Goal: Task Accomplishment & Management: Manage account settings

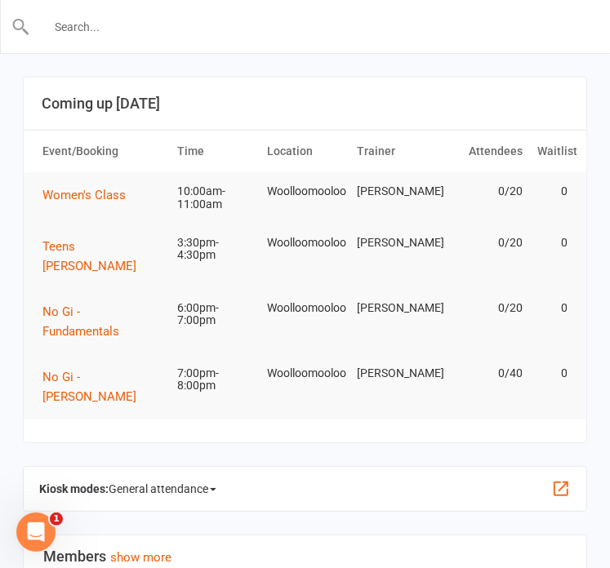
click at [153, 29] on input "text" at bounding box center [305, 27] width 551 height 23
paste input "[EMAIL_ADDRESS][DOMAIN_NAME]"
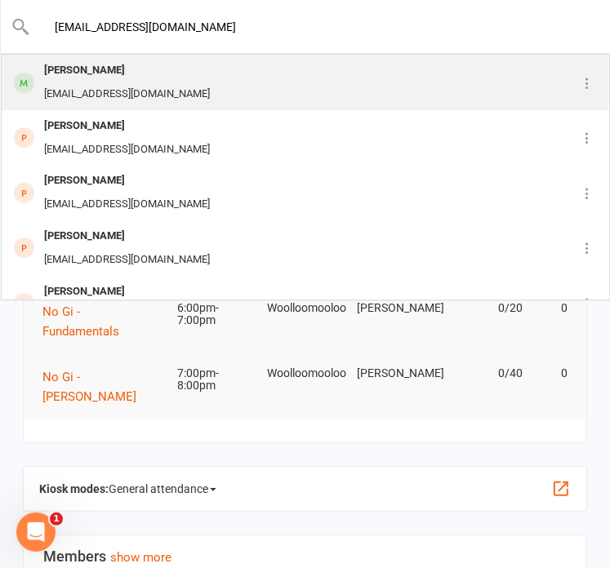
type input "[EMAIL_ADDRESS][DOMAIN_NAME]"
click at [225, 94] on div "[PERSON_NAME] [EMAIL_ADDRESS][DOMAIN_NAME]" at bounding box center [275, 82] width 546 height 54
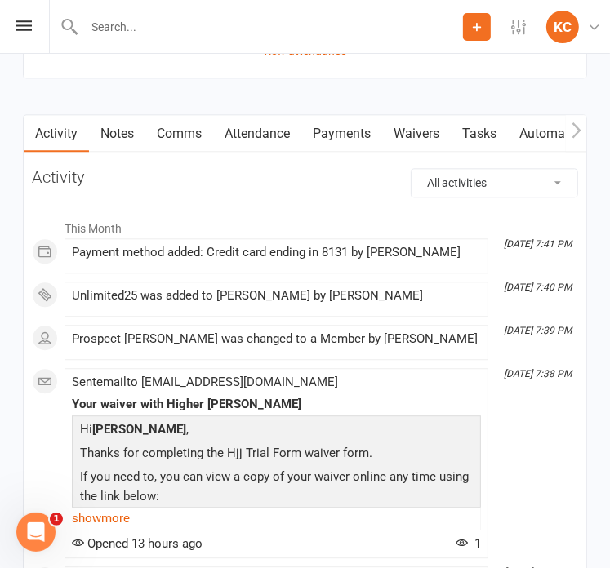
scroll to position [1916, 0]
click at [194, 26] on input "text" at bounding box center [305, 27] width 551 height 23
paste input "[PERSON_NAME]"
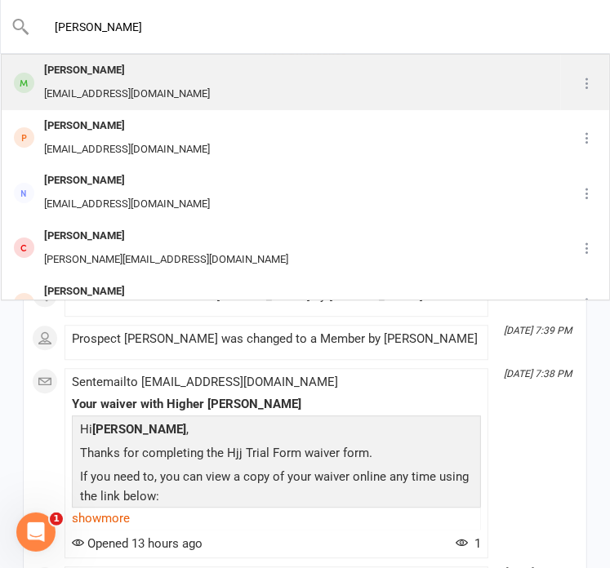
type input "[PERSON_NAME]"
click at [173, 78] on div "[PERSON_NAME] [PERSON_NAME][EMAIL_ADDRESS][DOMAIN_NAME]" at bounding box center [280, 82] width 557 height 54
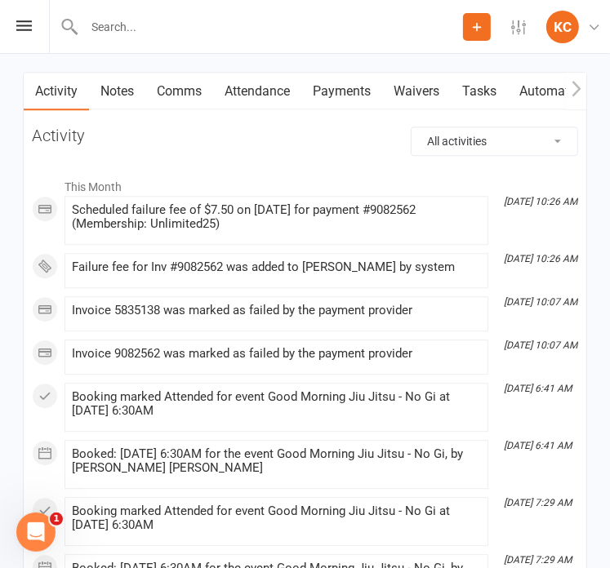
scroll to position [2025, 0]
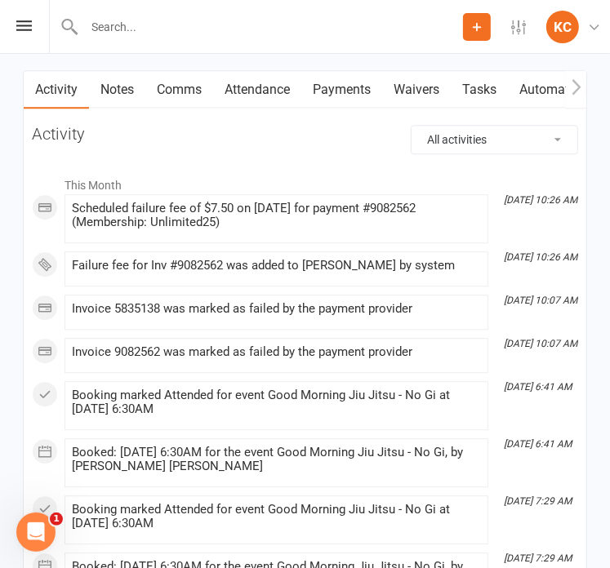
click at [343, 83] on link "Payments" at bounding box center [341, 90] width 81 height 38
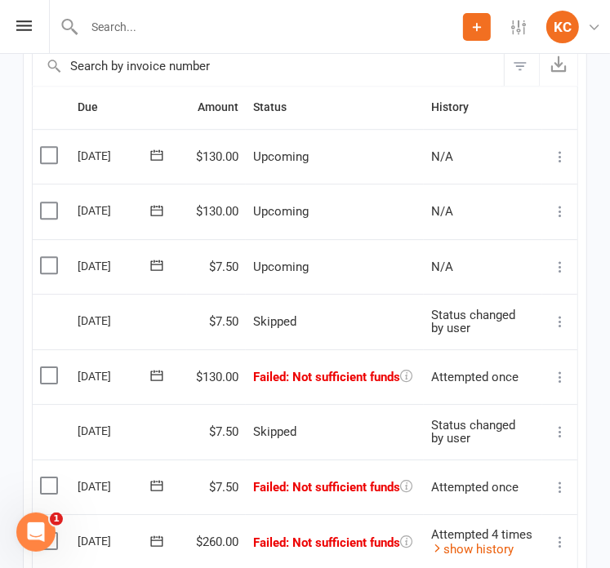
click at [330, 307] on td "Skipped" at bounding box center [335, 321] width 178 height 55
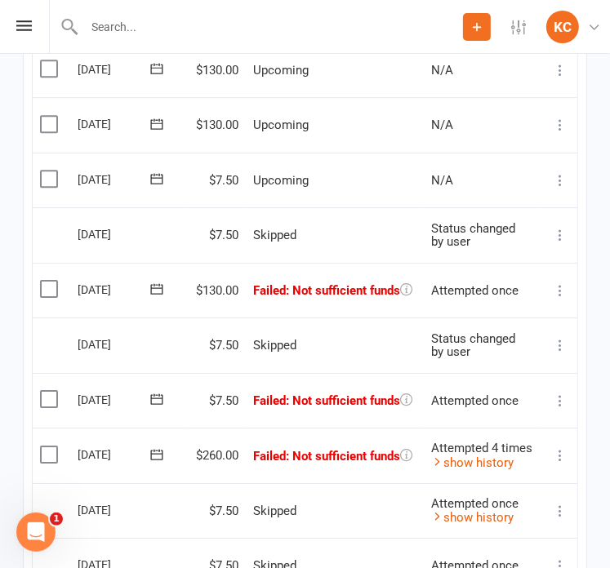
scroll to position [2437, 0]
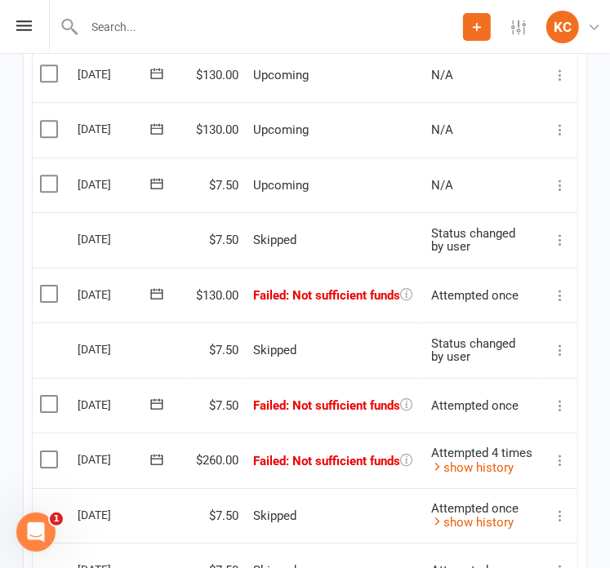
click at [46, 177] on label at bounding box center [51, 183] width 22 height 16
click at [46, 175] on input "checkbox" at bounding box center [45, 175] width 11 height 0
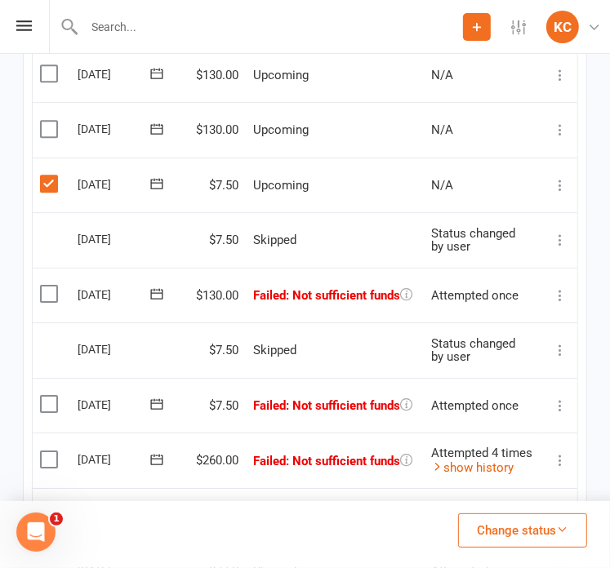
click at [507, 538] on button "Change status" at bounding box center [522, 530] width 129 height 34
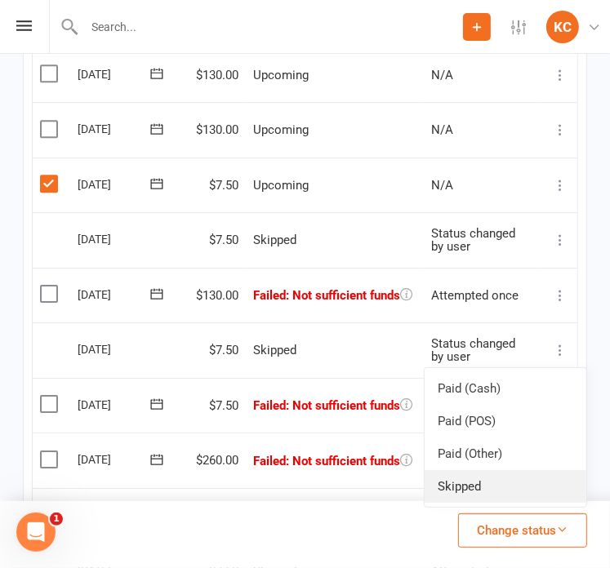
click at [468, 478] on link "Skipped" at bounding box center [505, 486] width 162 height 33
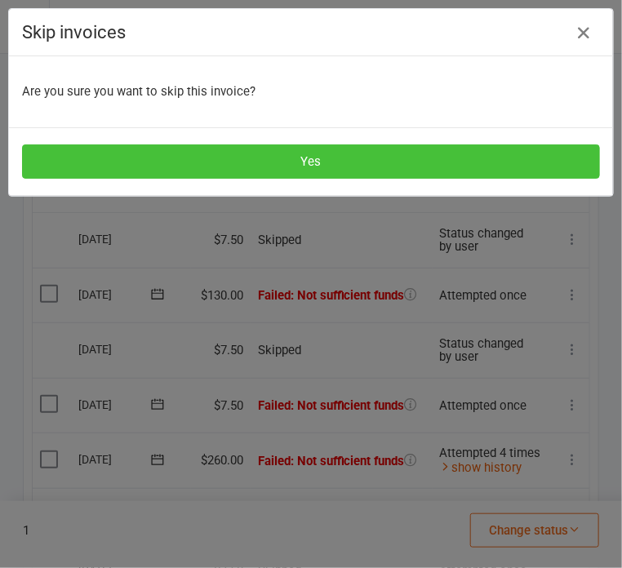
click at [351, 162] on button "Yes" at bounding box center [311, 161] width 578 height 34
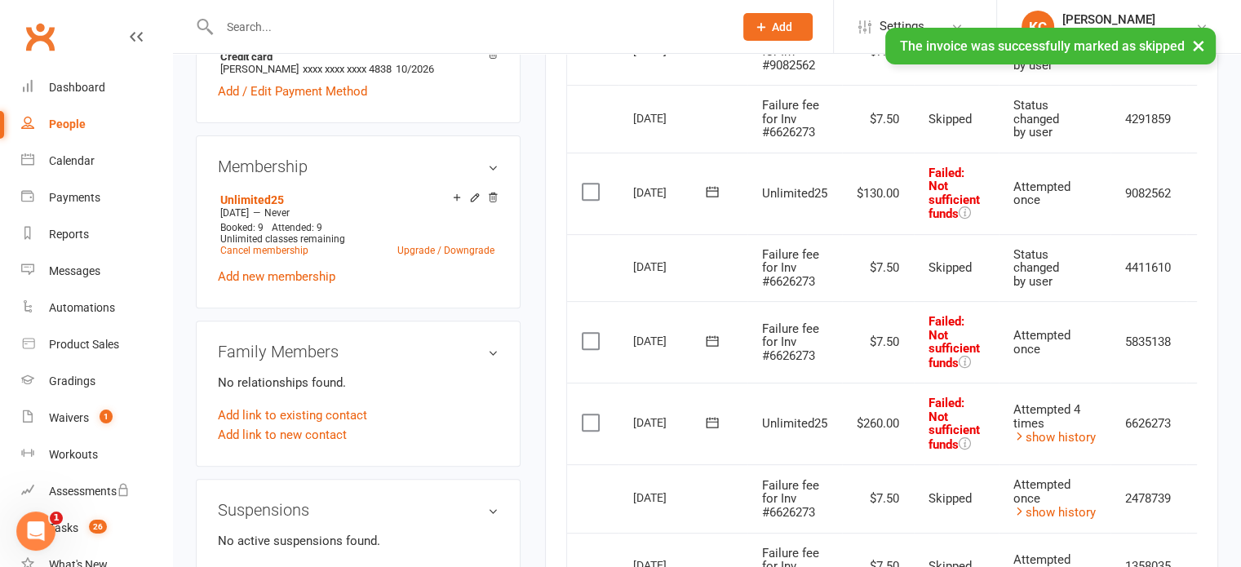
scroll to position [601, 0]
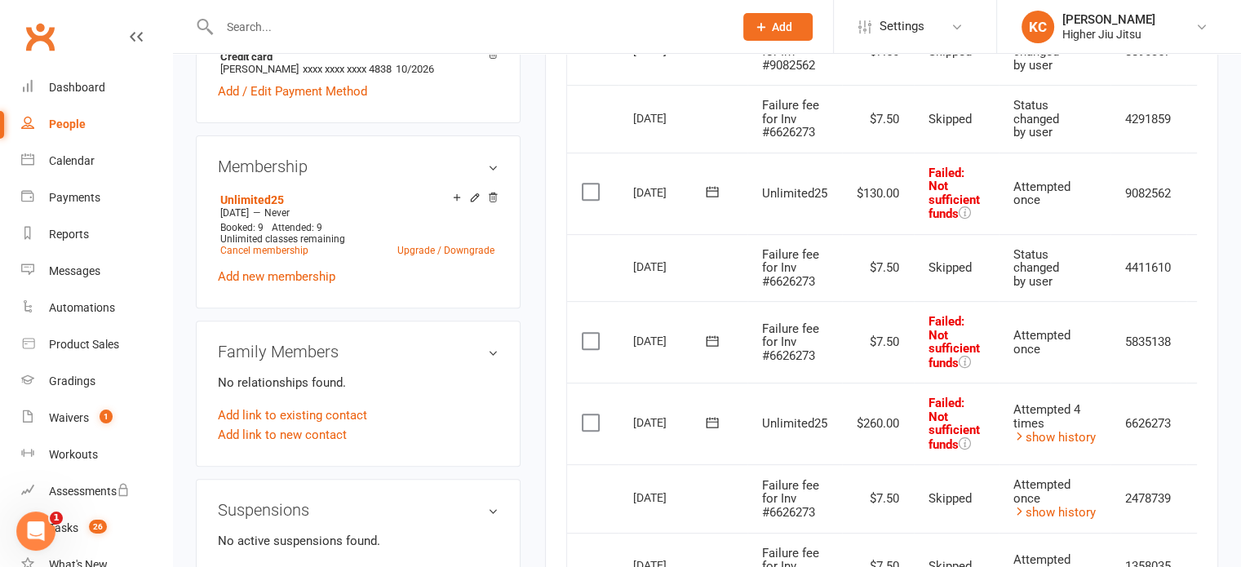
click at [588, 417] on label at bounding box center [593, 423] width 22 height 16
click at [588, 415] on input "checkbox" at bounding box center [587, 415] width 11 height 0
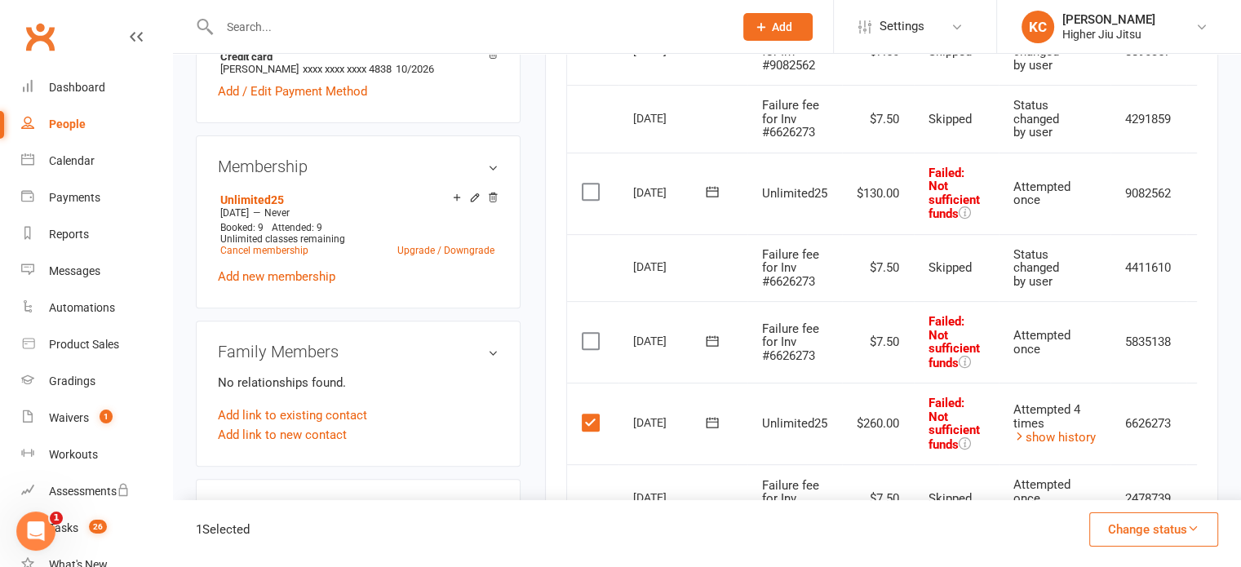
click at [588, 333] on label at bounding box center [593, 341] width 22 height 16
click at [588, 333] on input "checkbox" at bounding box center [587, 333] width 11 height 0
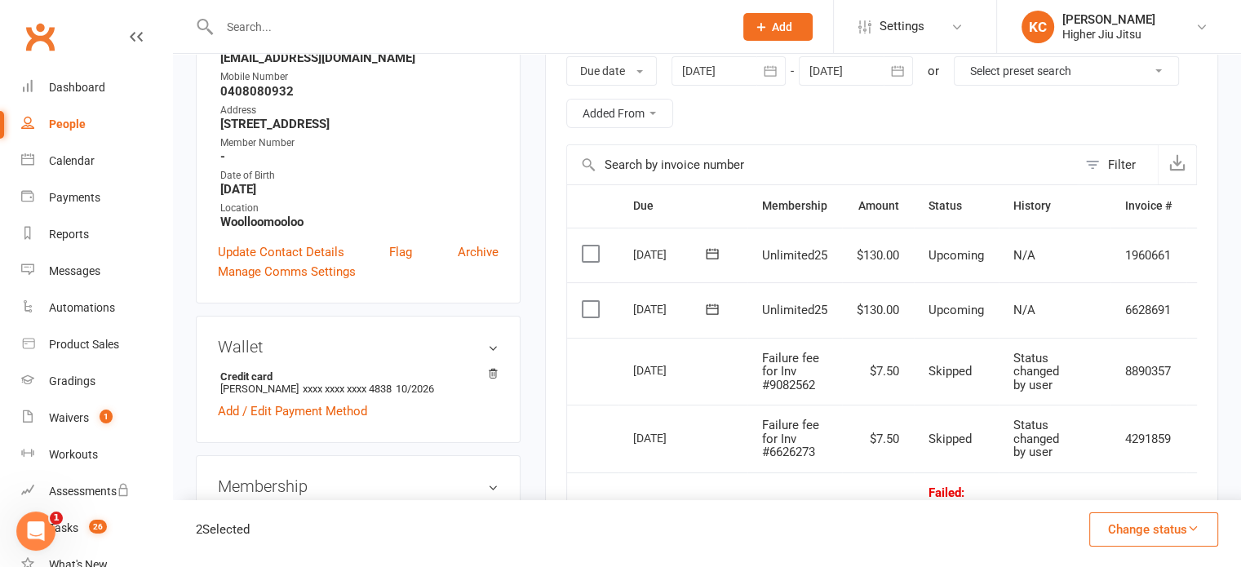
scroll to position [254, 0]
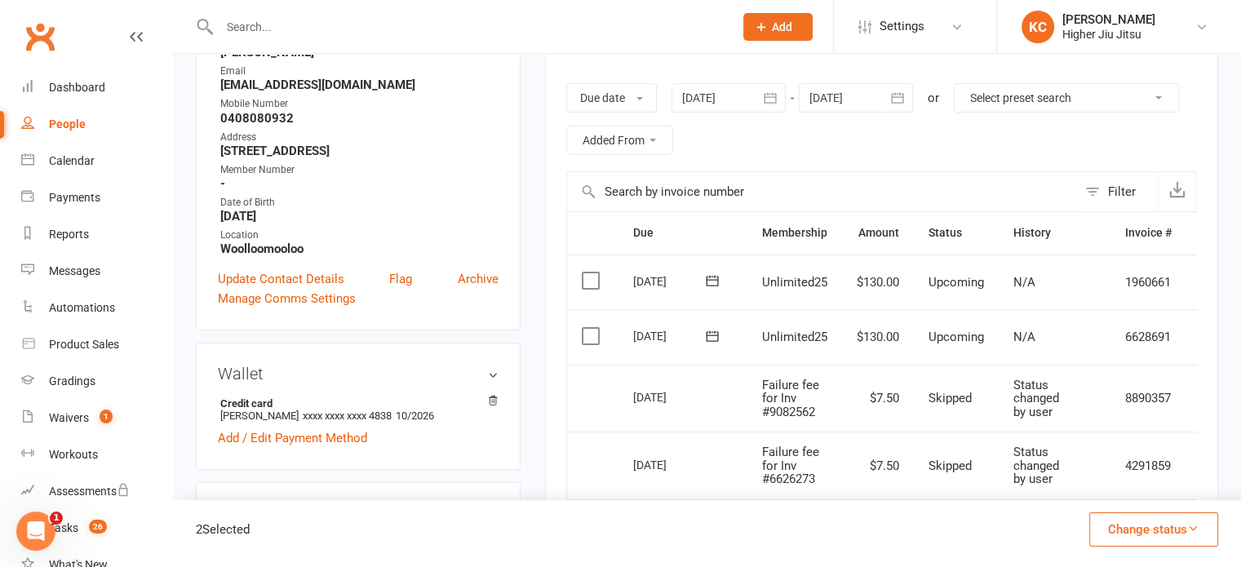
click at [609, 92] on div at bounding box center [856, 97] width 114 height 29
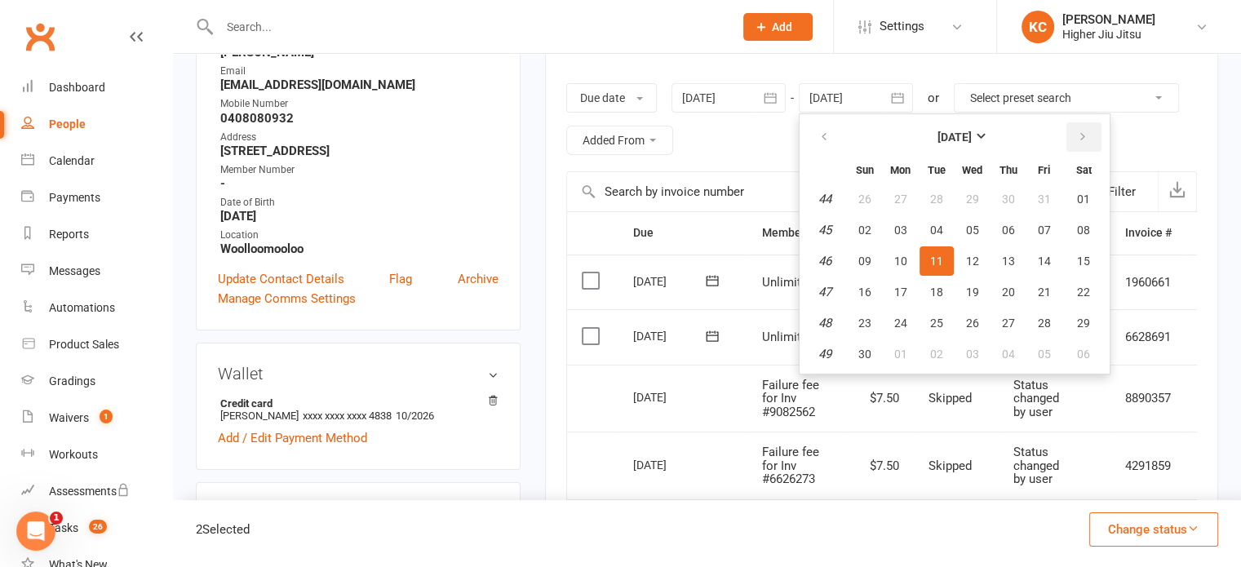
click at [609, 140] on icon "button" at bounding box center [1082, 137] width 11 height 13
click at [609, 136] on icon "button" at bounding box center [1082, 137] width 11 height 13
drag, startPoint x: 1084, startPoint y: 136, endPoint x: 1053, endPoint y: 209, distance: 79.0
click at [609, 198] on table "[DATE] Sun Mon Tue Wed Thu Fri Sat 6 01 02 03 04 05 06 07 7 08 09 10 11 12 13 1…" at bounding box center [955, 244] width 304 height 253
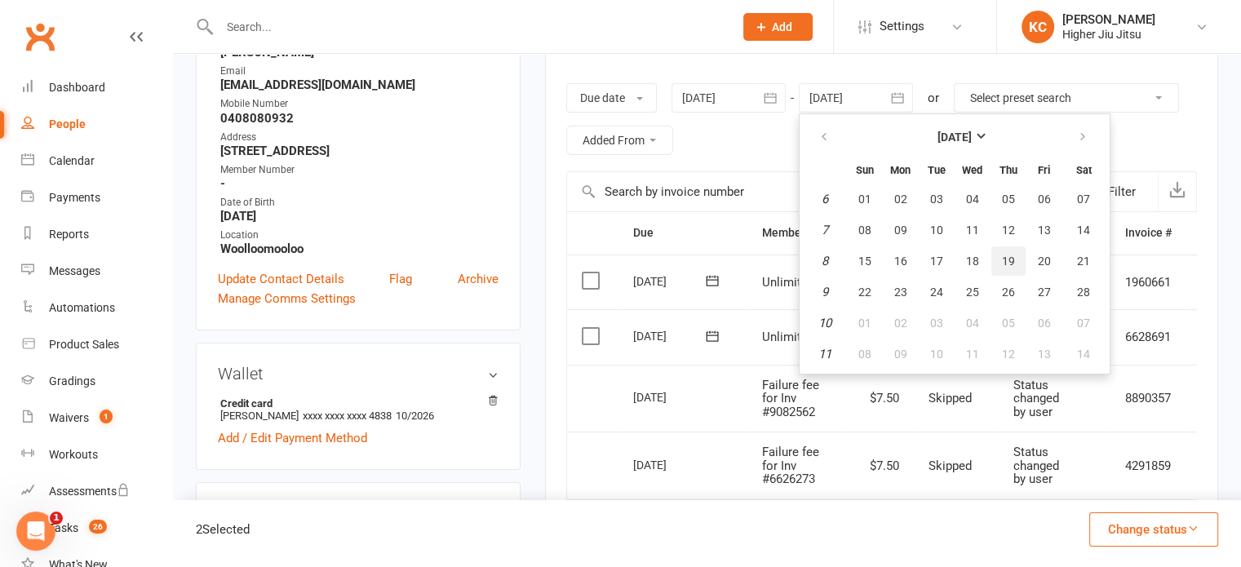
click at [609, 264] on span "19" at bounding box center [1008, 261] width 13 height 13
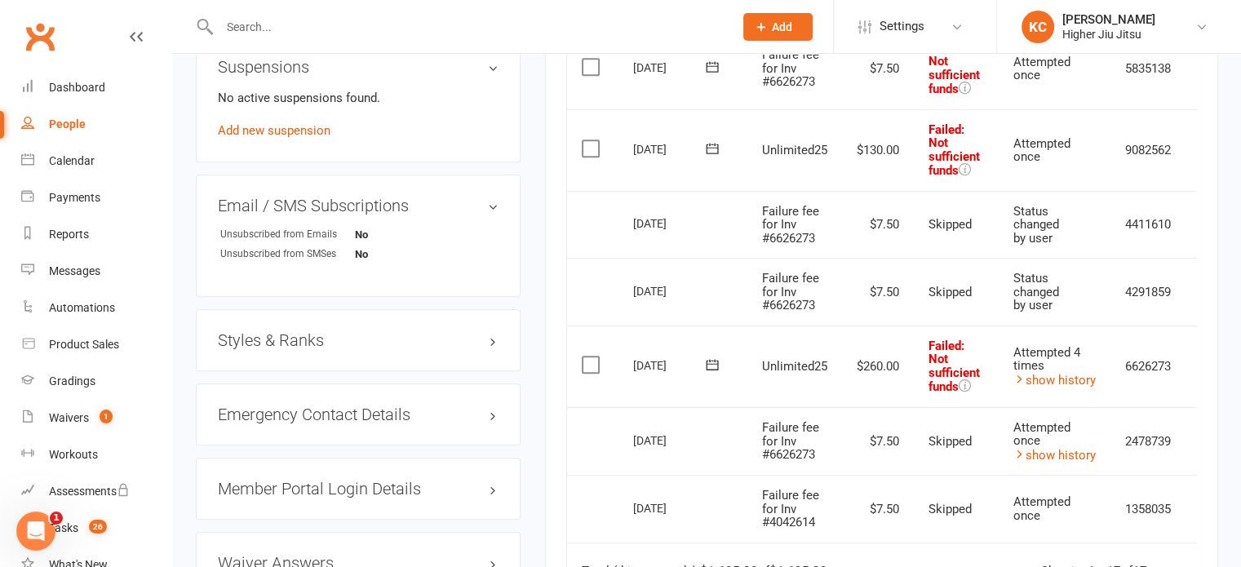
scroll to position [1042, 0]
click at [609, 384] on link "show history" at bounding box center [1054, 382] width 82 height 15
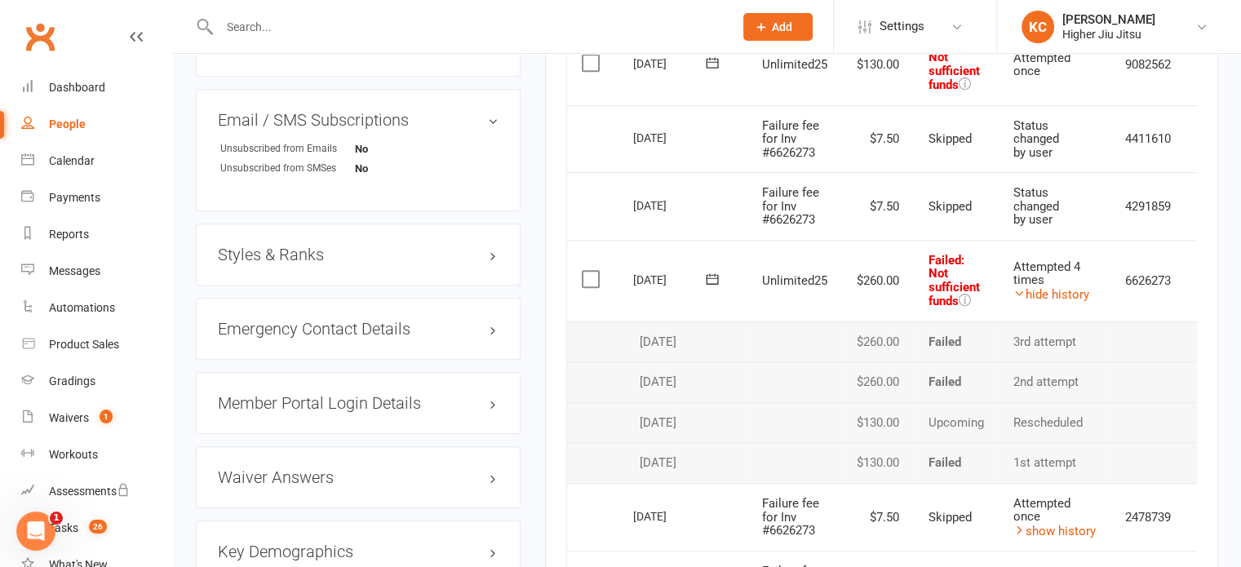
scroll to position [1130, 0]
click at [609, 295] on link "hide history" at bounding box center [1051, 293] width 76 height 15
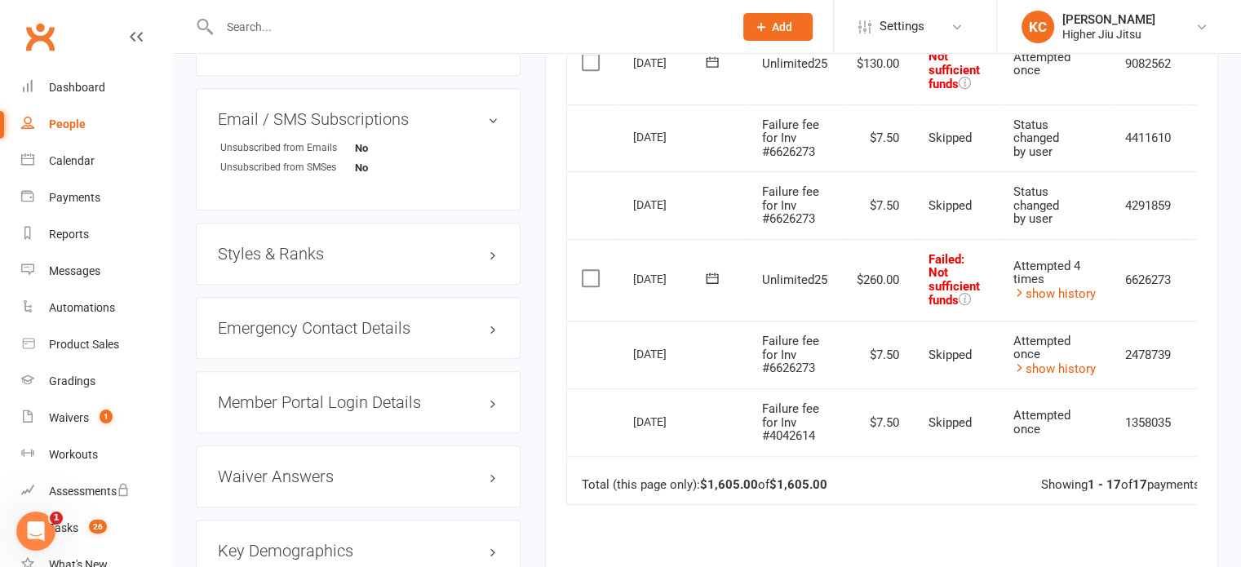
scroll to position [988, 0]
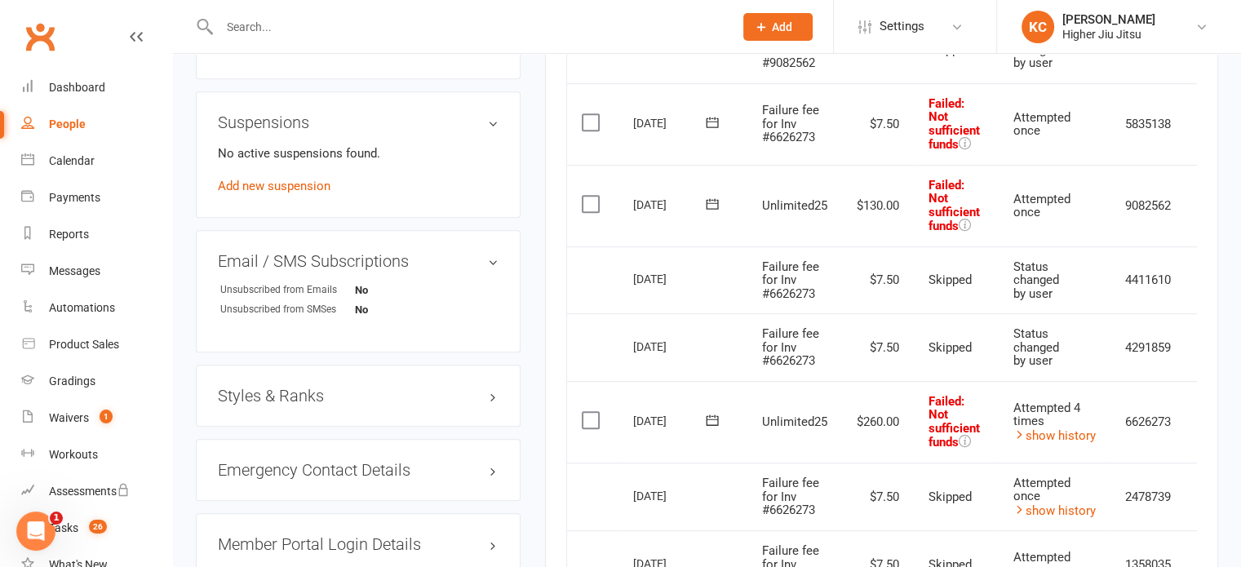
click at [595, 413] on label at bounding box center [593, 420] width 22 height 16
click at [592, 412] on input "checkbox" at bounding box center [587, 412] width 11 height 0
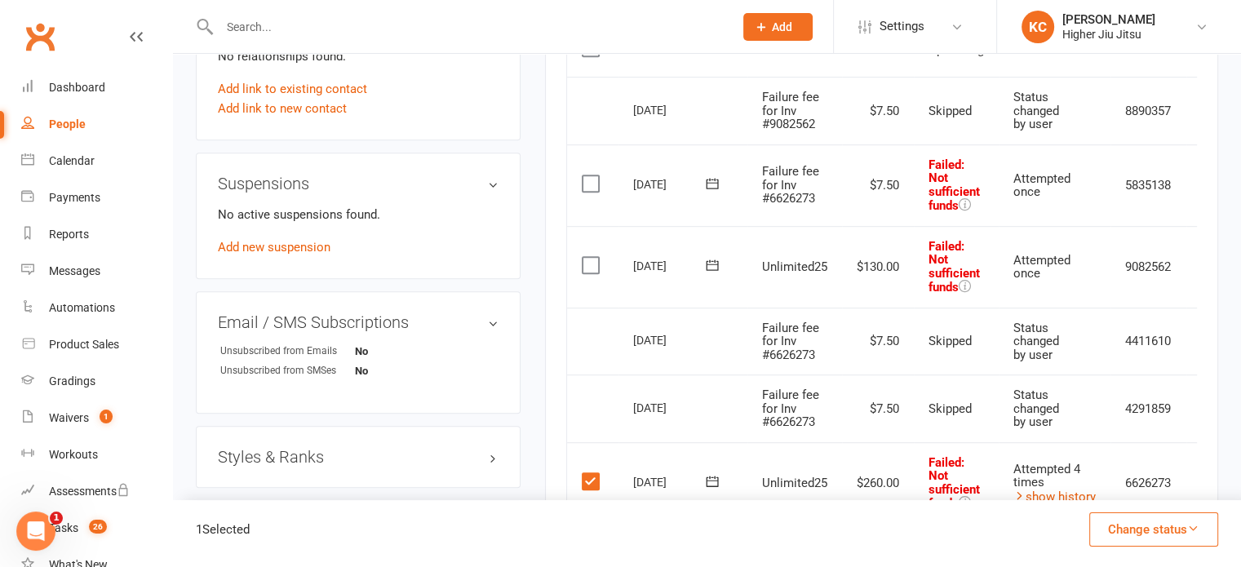
scroll to position [925, 0]
click at [592, 268] on label at bounding box center [593, 267] width 22 height 16
click at [592, 259] on input "checkbox" at bounding box center [587, 259] width 11 height 0
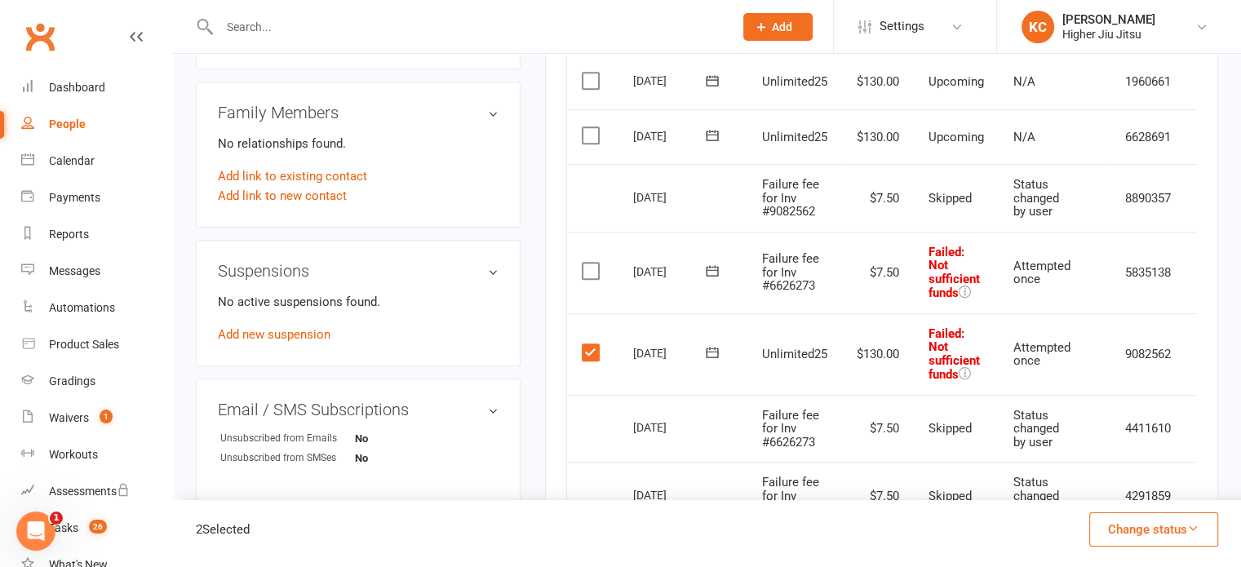
drag, startPoint x: 592, startPoint y: 268, endPoint x: 1058, endPoint y: 260, distance: 466.0
click at [609, 260] on span "Attempted once" at bounding box center [1041, 273] width 57 height 29
click at [575, 341] on td "Select this" at bounding box center [592, 354] width 51 height 82
click at [588, 348] on label at bounding box center [593, 352] width 22 height 16
click at [588, 344] on input "checkbox" at bounding box center [587, 344] width 11 height 0
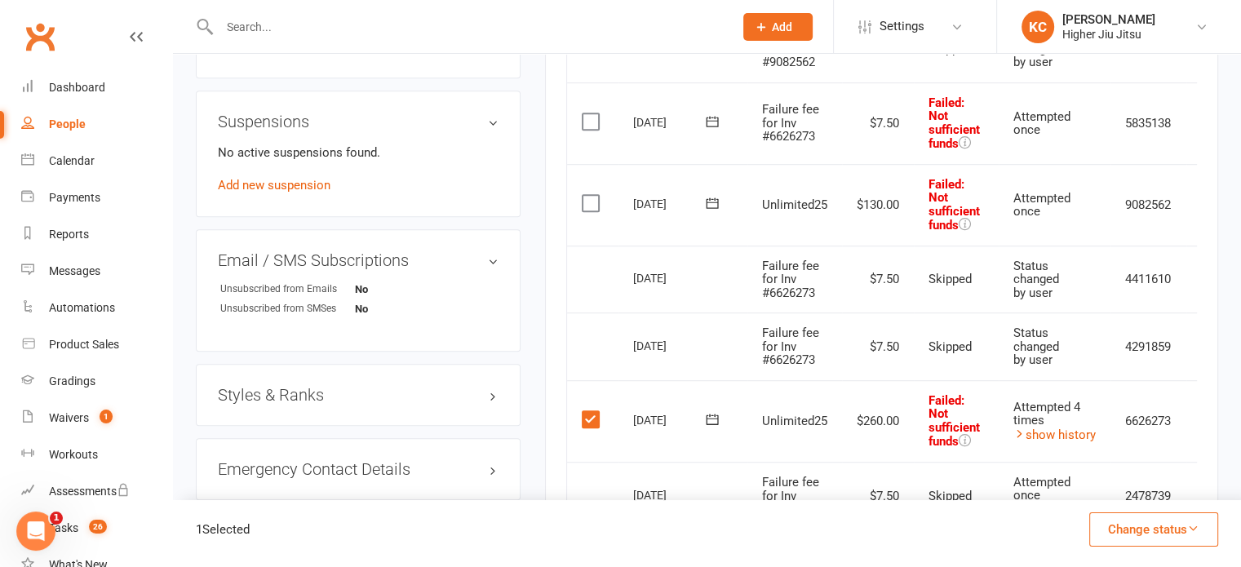
scroll to position [991, 0]
click at [588, 420] on label at bounding box center [593, 417] width 22 height 16
click at [588, 409] on input "checkbox" at bounding box center [587, 409] width 11 height 0
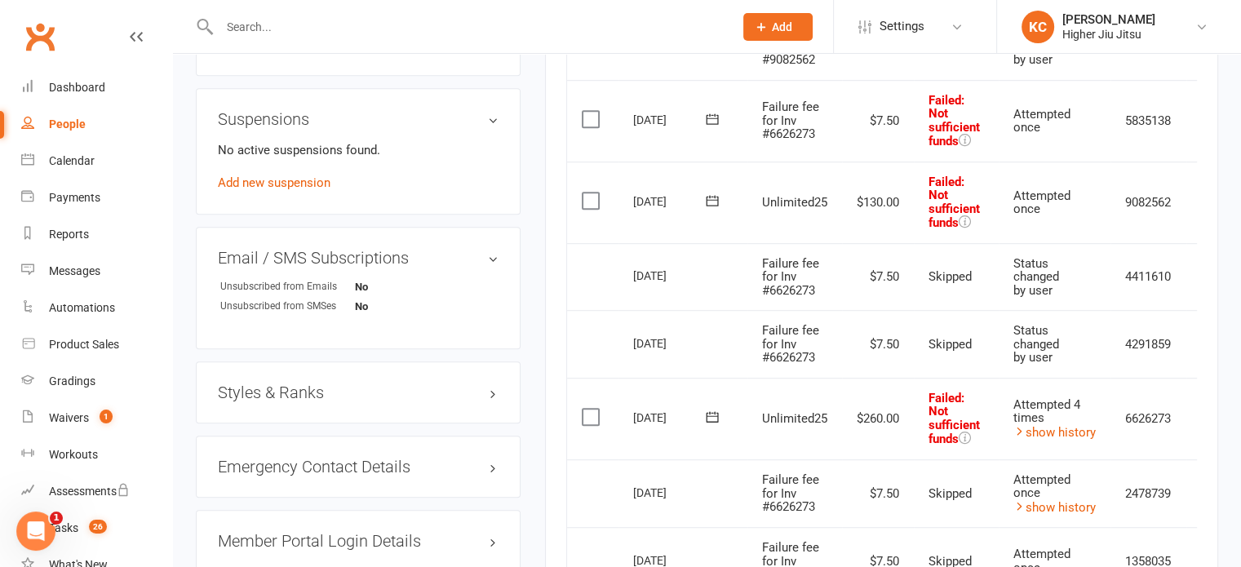
click at [586, 120] on label at bounding box center [593, 119] width 22 height 16
click at [586, 111] on input "checkbox" at bounding box center [587, 111] width 11 height 0
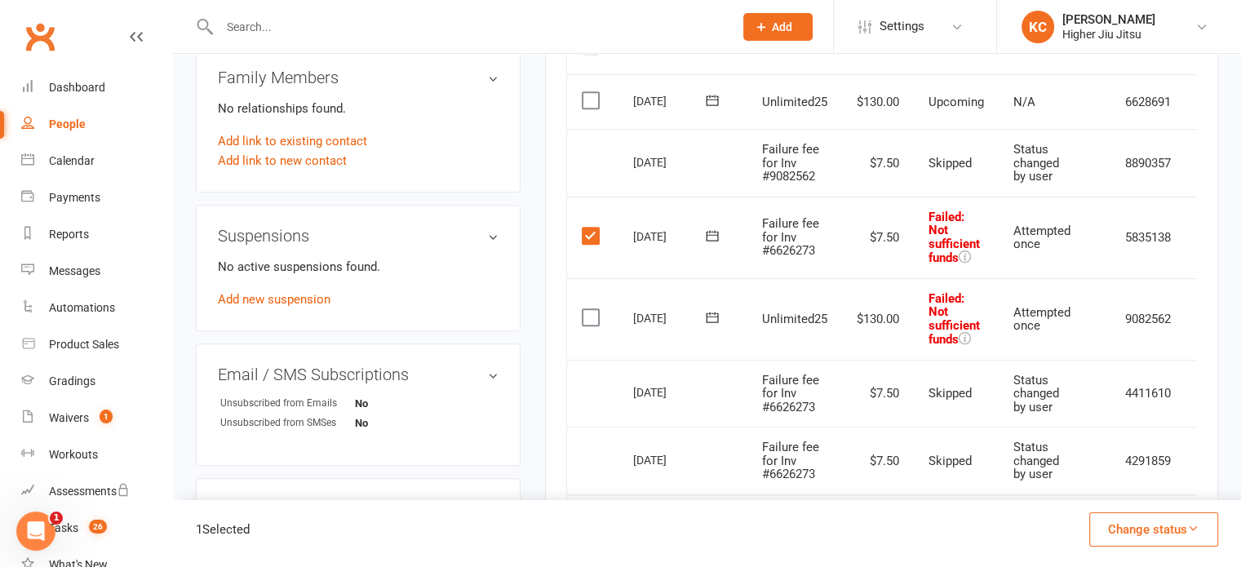
scroll to position [872, 0]
click at [609, 529] on button "Change status" at bounding box center [1153, 529] width 129 height 34
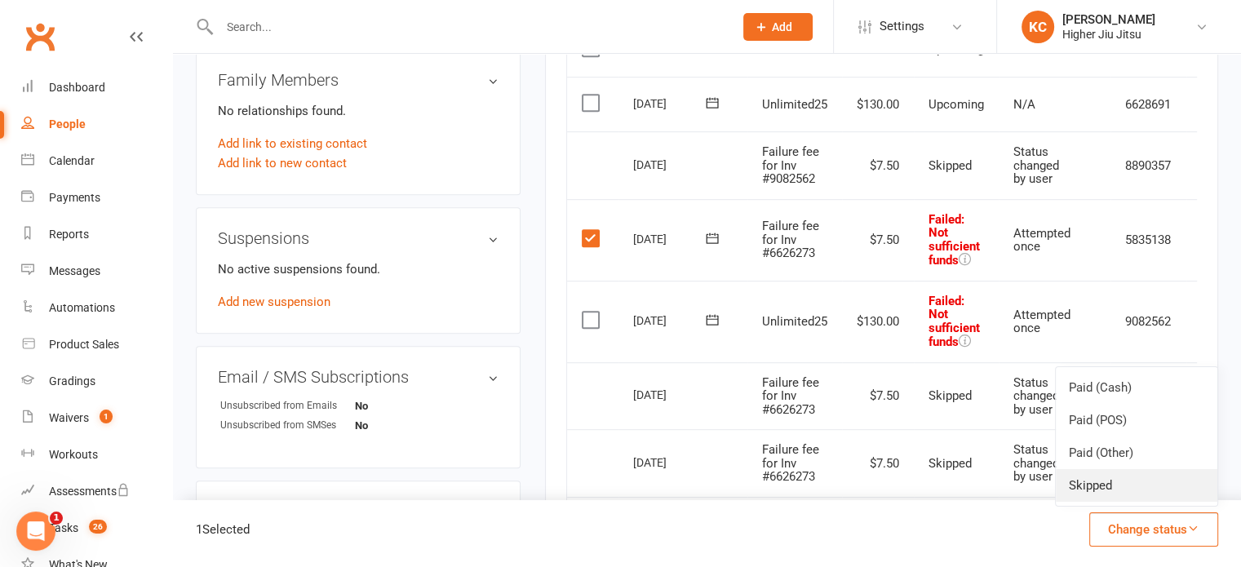
click at [609, 486] on link "Skipped" at bounding box center [1137, 485] width 162 height 33
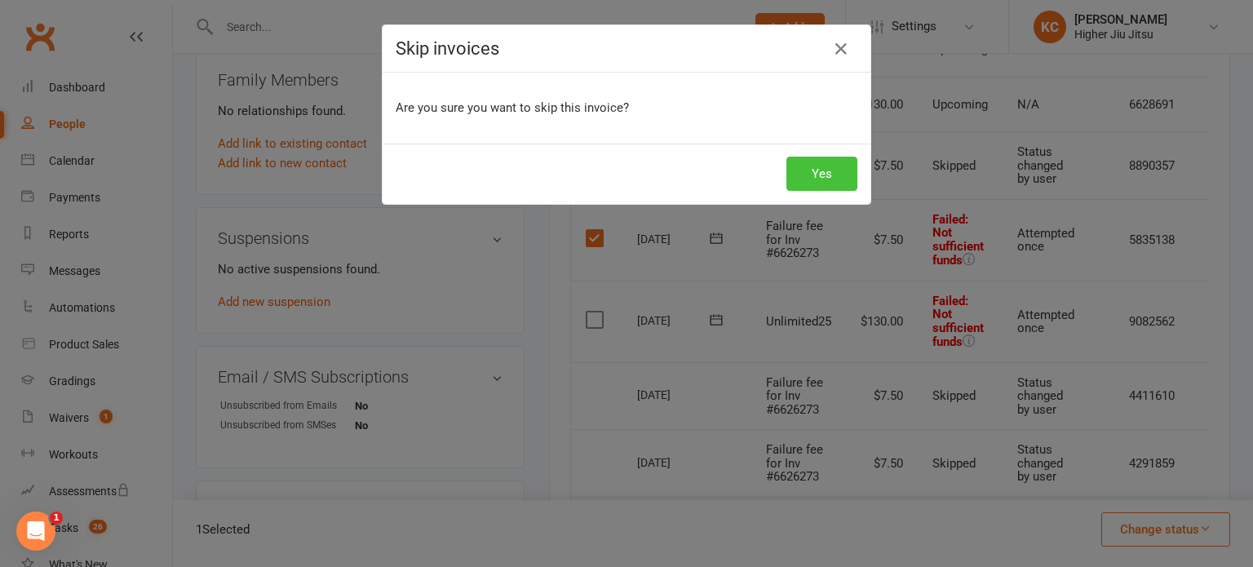
click at [609, 180] on button "Yes" at bounding box center [822, 174] width 71 height 34
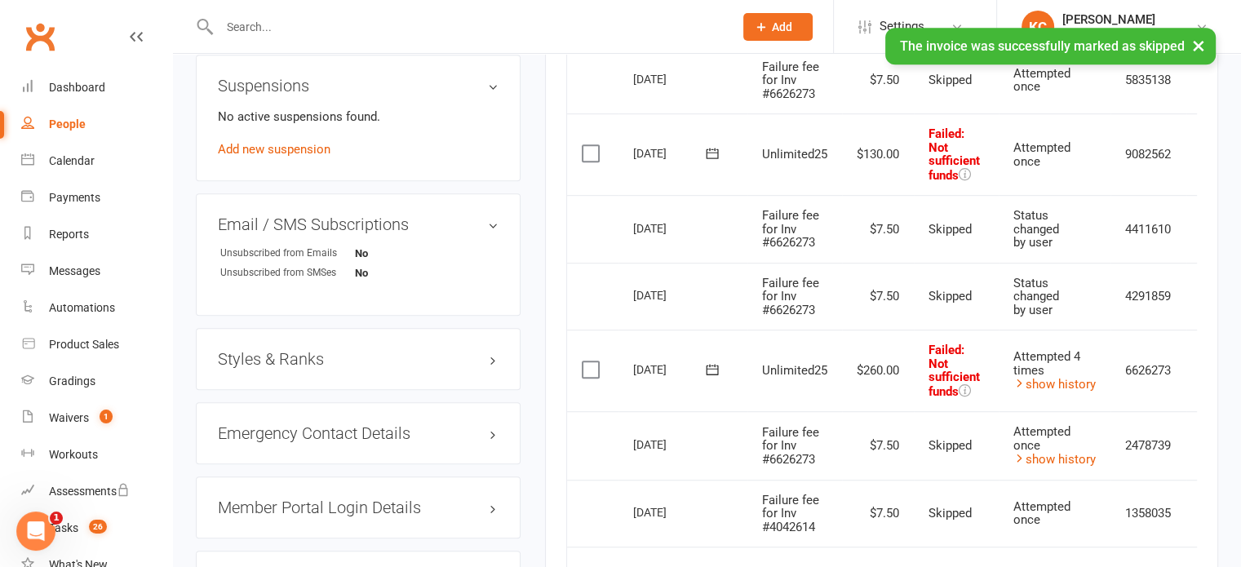
scroll to position [1084, 0]
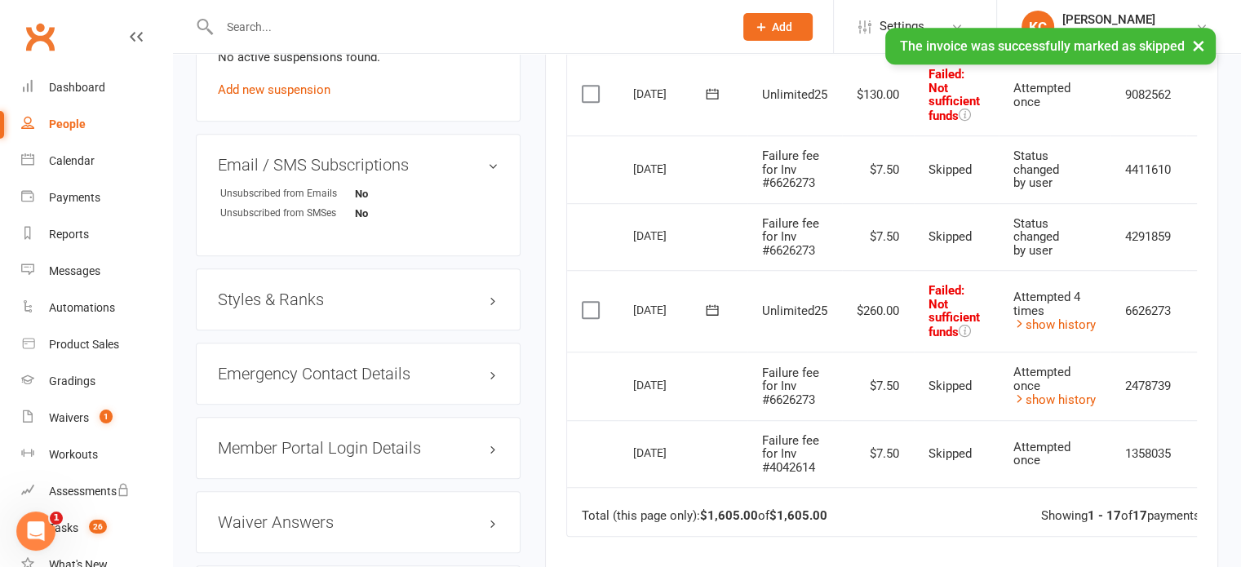
click at [593, 310] on label at bounding box center [593, 310] width 22 height 16
click at [592, 302] on input "checkbox" at bounding box center [587, 302] width 11 height 0
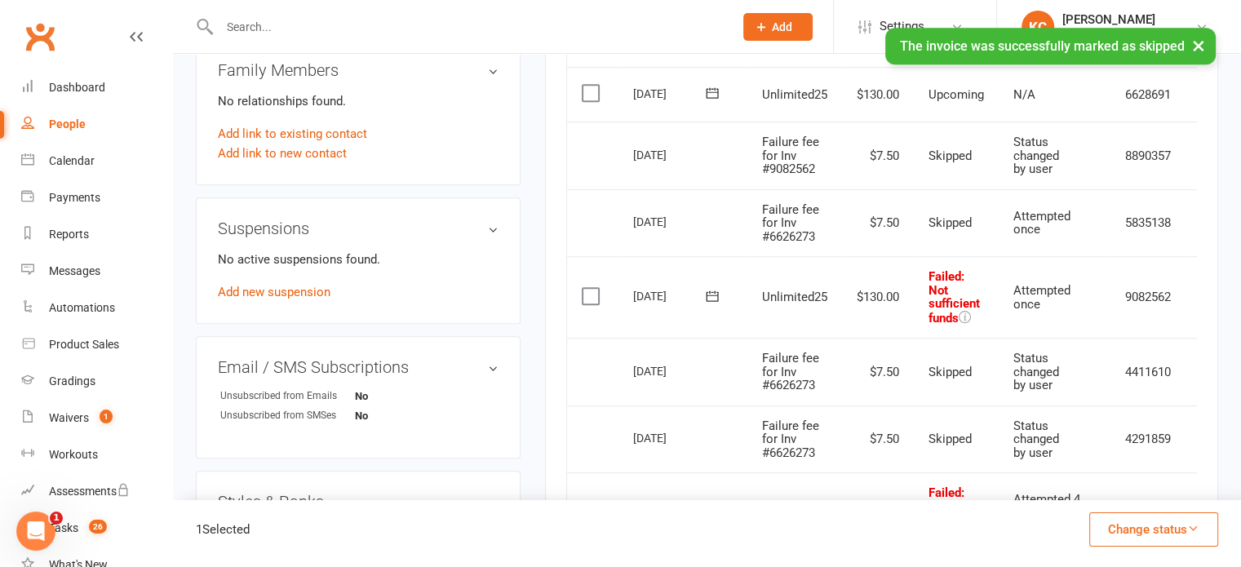
scroll to position [879, 0]
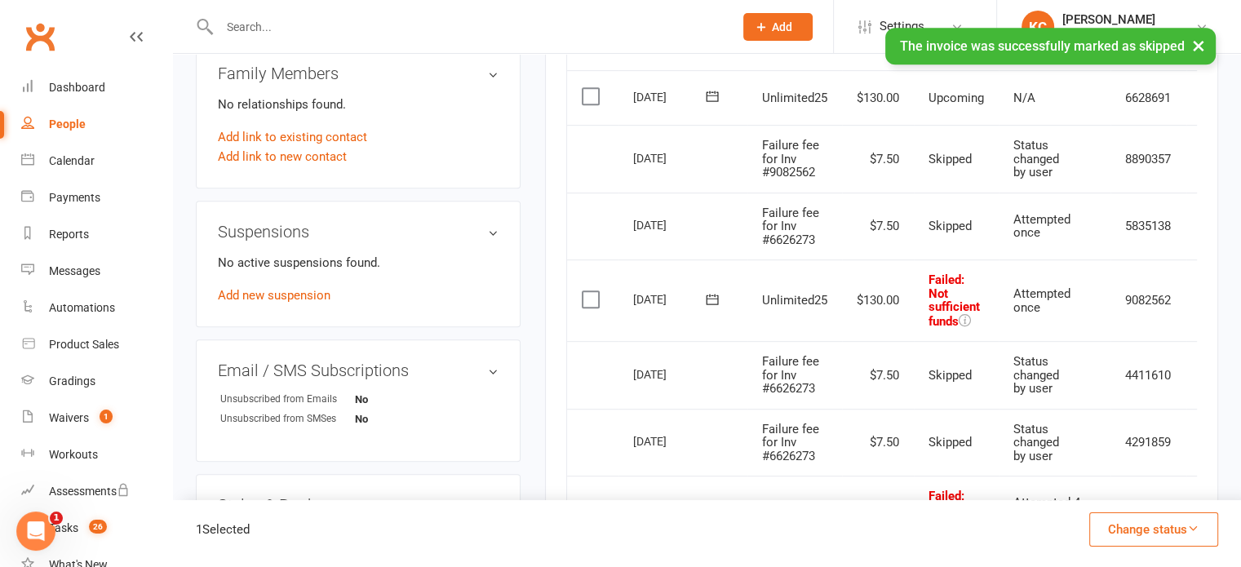
click at [589, 298] on label at bounding box center [593, 299] width 22 height 16
click at [589, 291] on input "checkbox" at bounding box center [587, 291] width 11 height 0
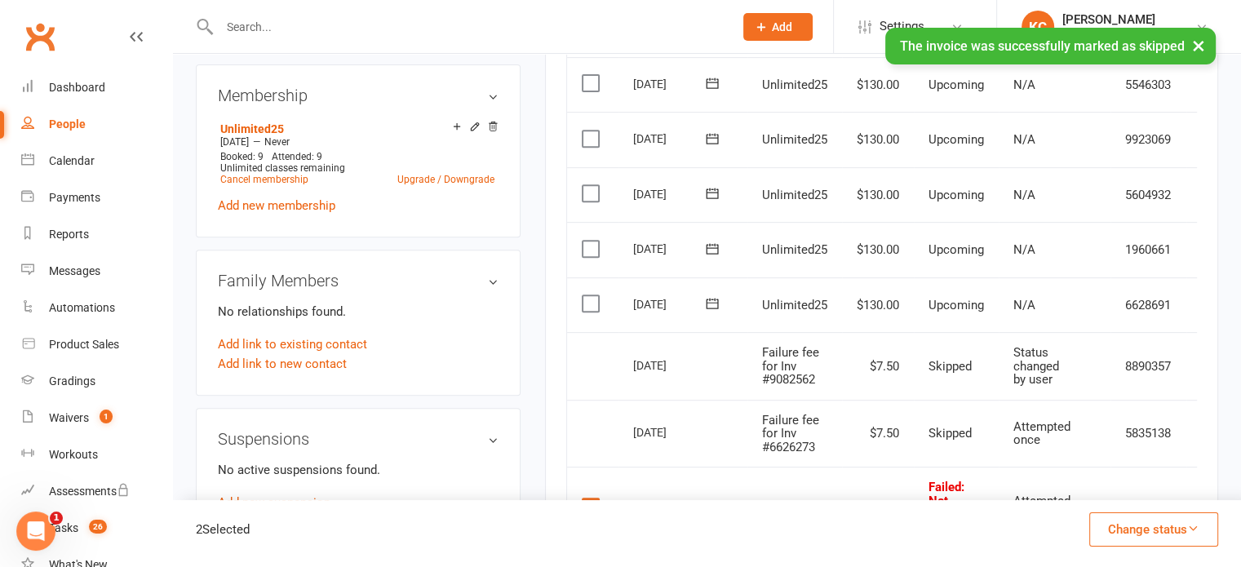
scroll to position [670, 0]
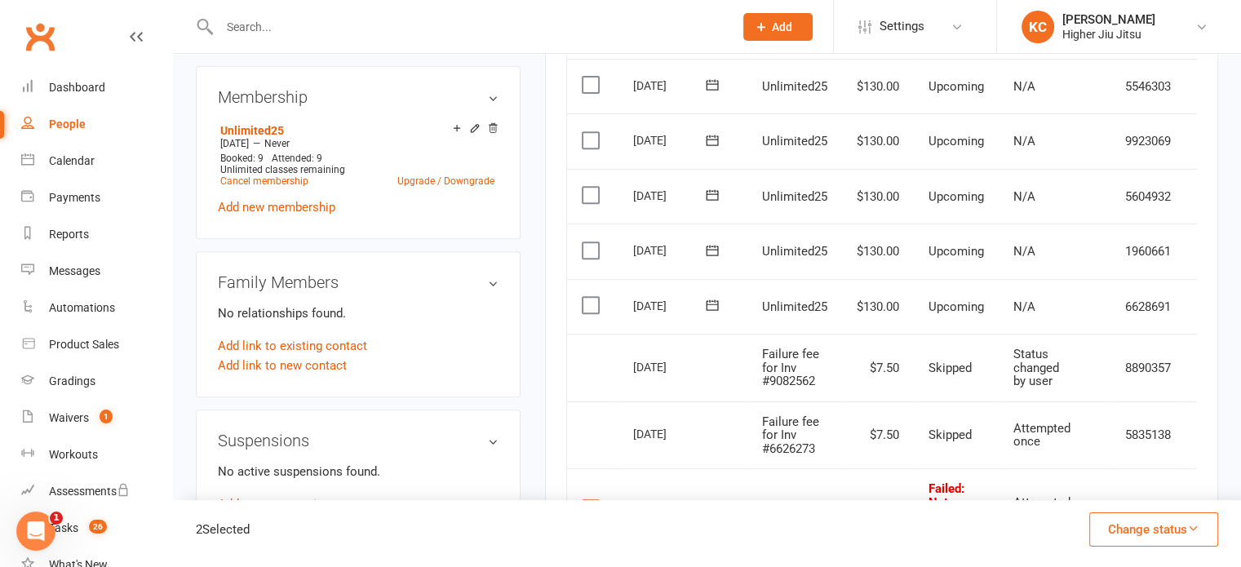
drag, startPoint x: 589, startPoint y: 298, endPoint x: 585, endPoint y: 306, distance: 9.1
click at [585, 306] on label at bounding box center [593, 305] width 22 height 16
click at [585, 297] on input "checkbox" at bounding box center [587, 297] width 11 height 0
click at [585, 251] on label at bounding box center [593, 250] width 22 height 16
click at [585, 242] on input "checkbox" at bounding box center [587, 242] width 11 height 0
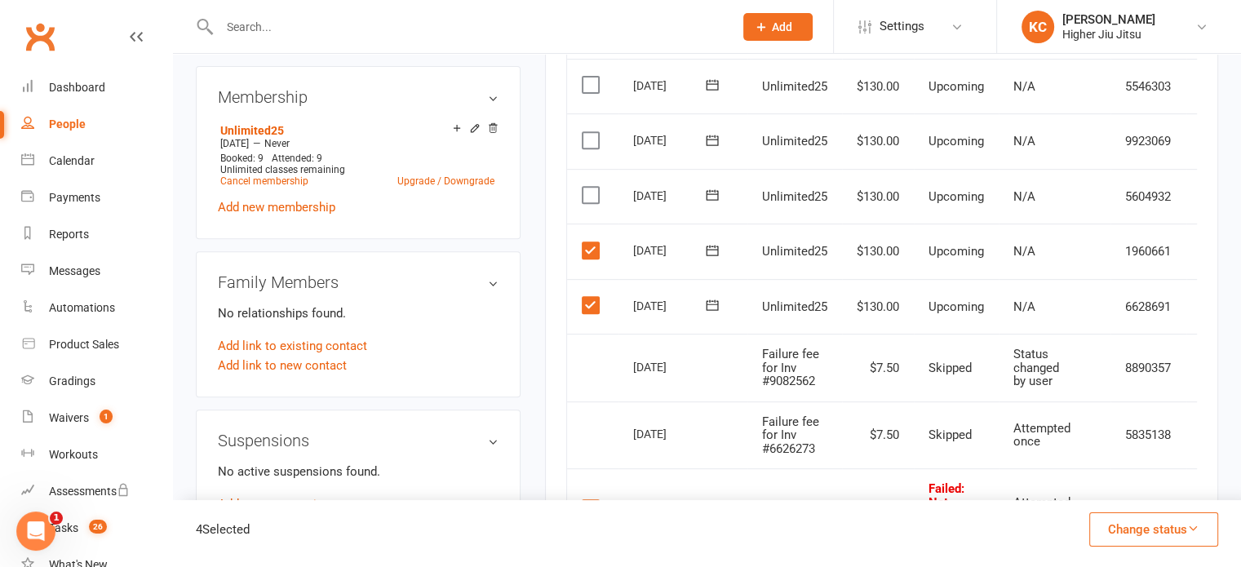
click at [588, 192] on label at bounding box center [593, 195] width 22 height 16
click at [588, 187] on input "checkbox" at bounding box center [587, 187] width 11 height 0
click at [591, 143] on label at bounding box center [593, 140] width 22 height 16
click at [591, 132] on input "checkbox" at bounding box center [587, 132] width 11 height 0
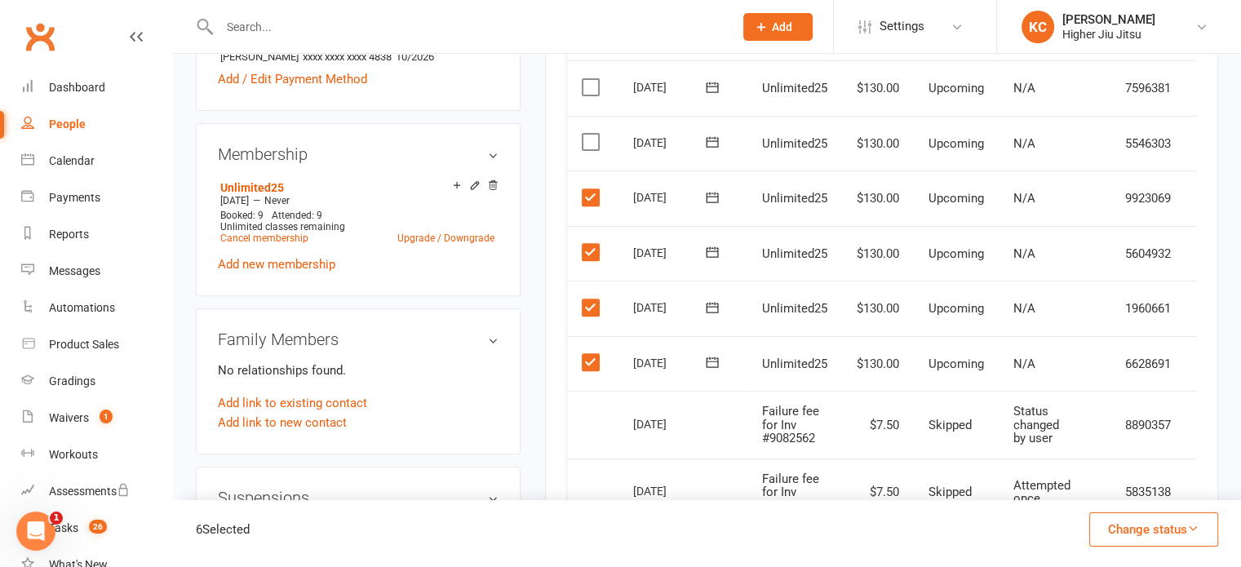
scroll to position [610, 0]
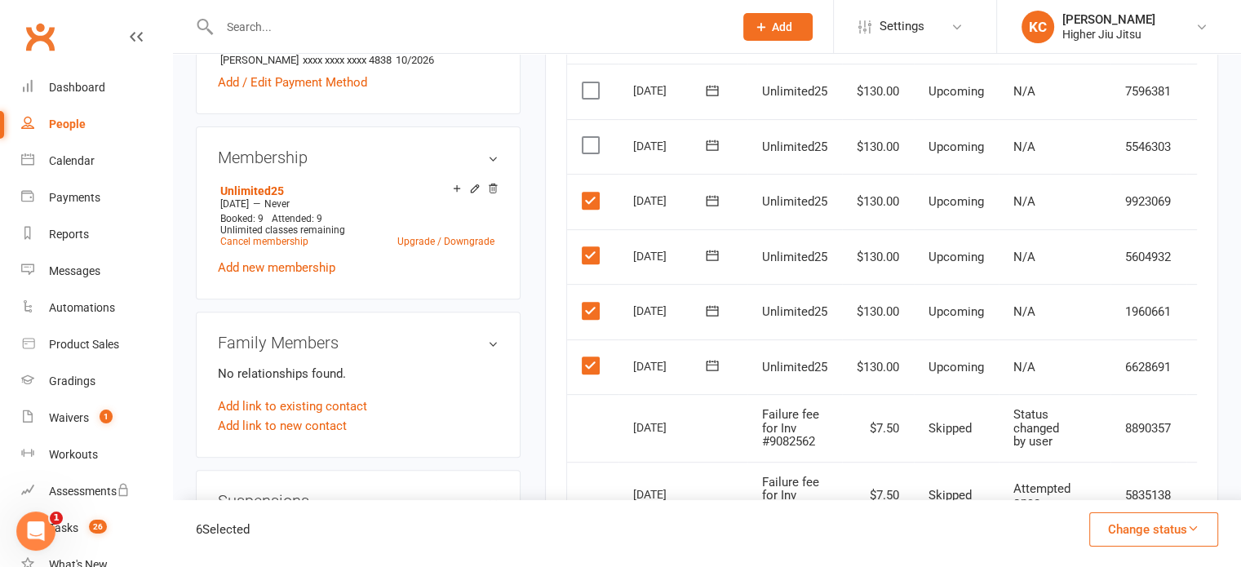
click at [591, 143] on label at bounding box center [593, 145] width 22 height 16
click at [591, 137] on input "checkbox" at bounding box center [587, 137] width 11 height 0
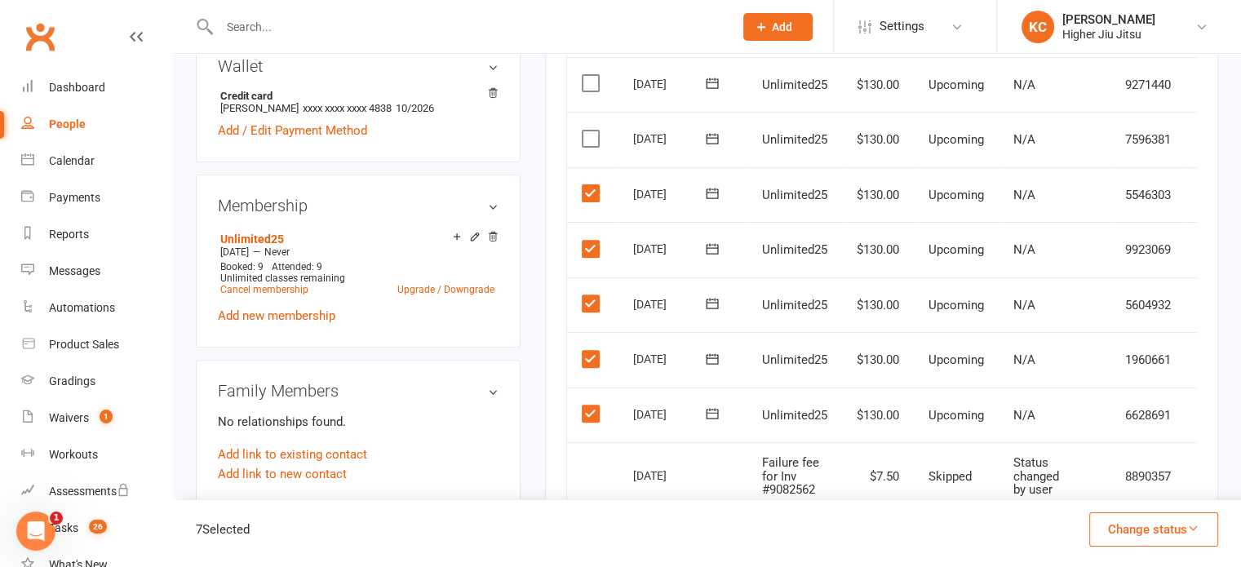
scroll to position [542, 0]
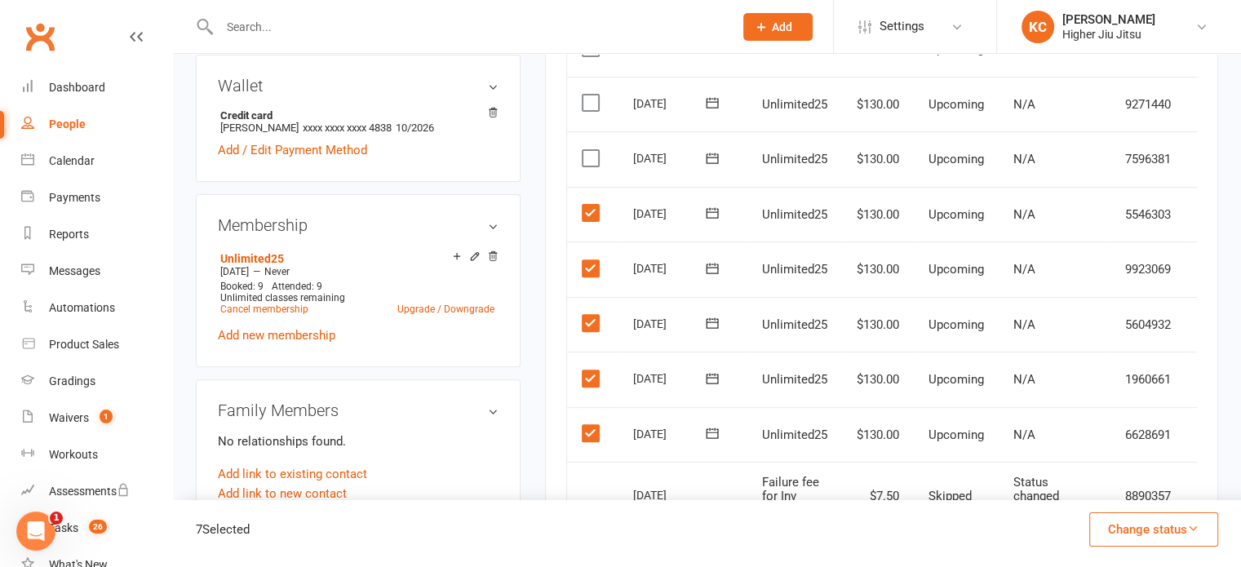
click at [591, 143] on td "Select this" at bounding box center [592, 158] width 51 height 55
click at [591, 157] on label at bounding box center [593, 158] width 22 height 16
click at [591, 150] on input "checkbox" at bounding box center [587, 150] width 11 height 0
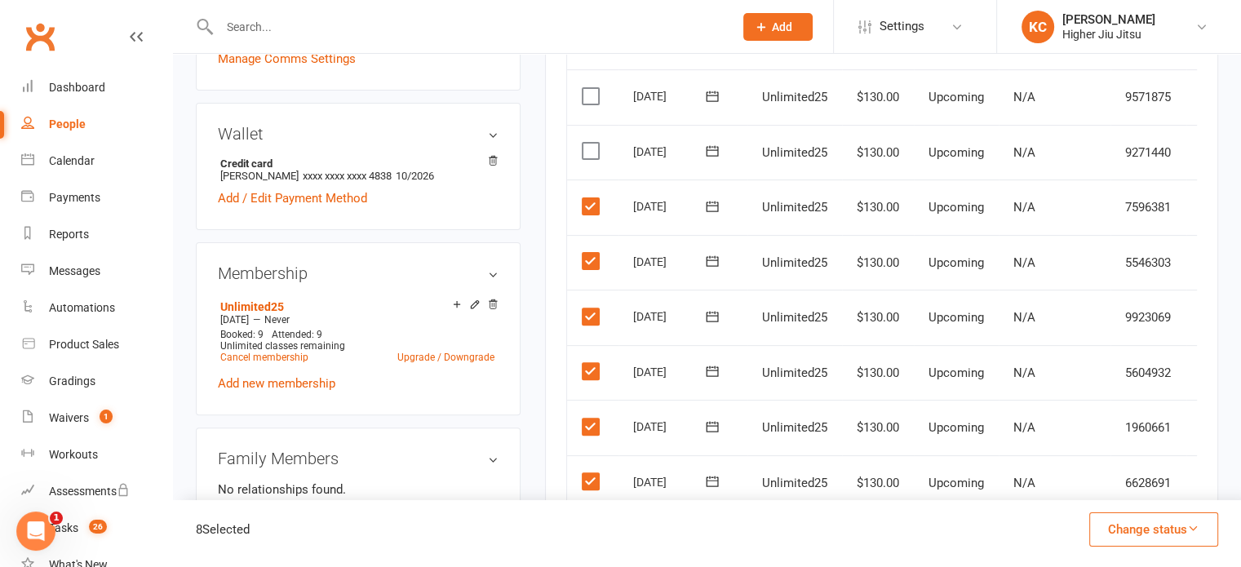
scroll to position [490, 0]
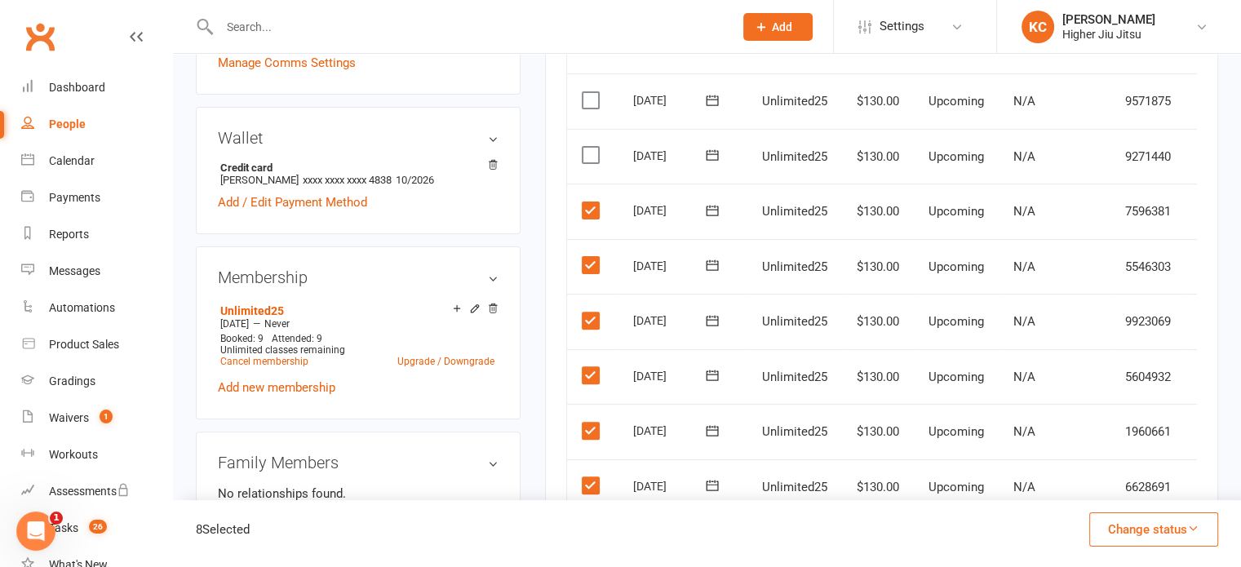
click at [591, 157] on label at bounding box center [593, 155] width 22 height 16
click at [591, 147] on input "checkbox" at bounding box center [587, 147] width 11 height 0
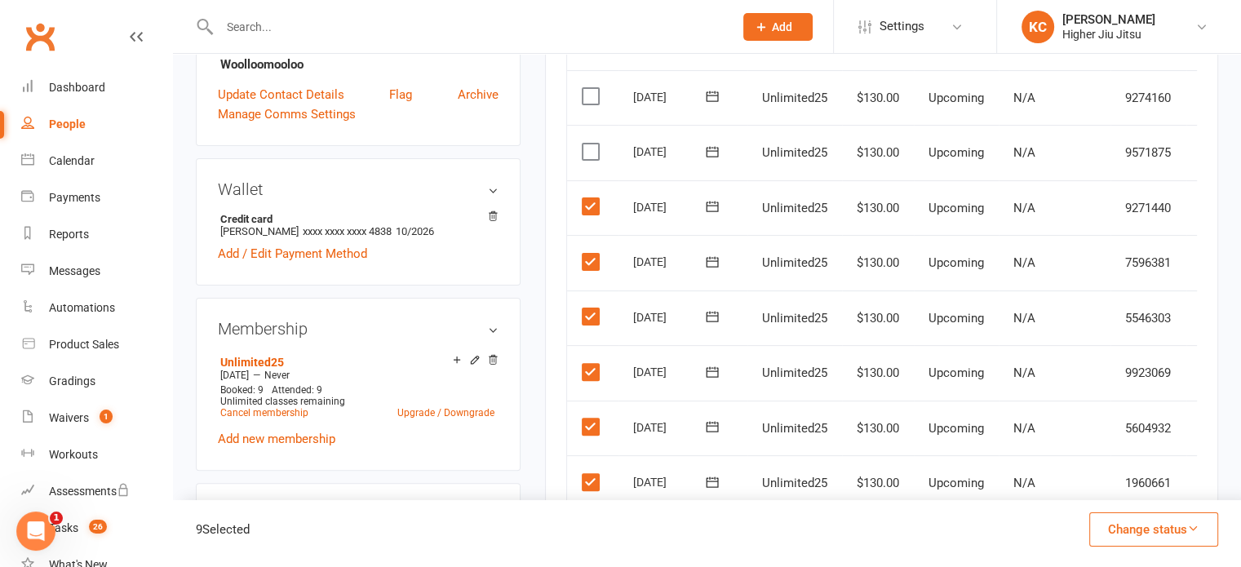
click at [591, 157] on label at bounding box center [593, 152] width 22 height 16
click at [591, 144] on input "checkbox" at bounding box center [587, 144] width 11 height 0
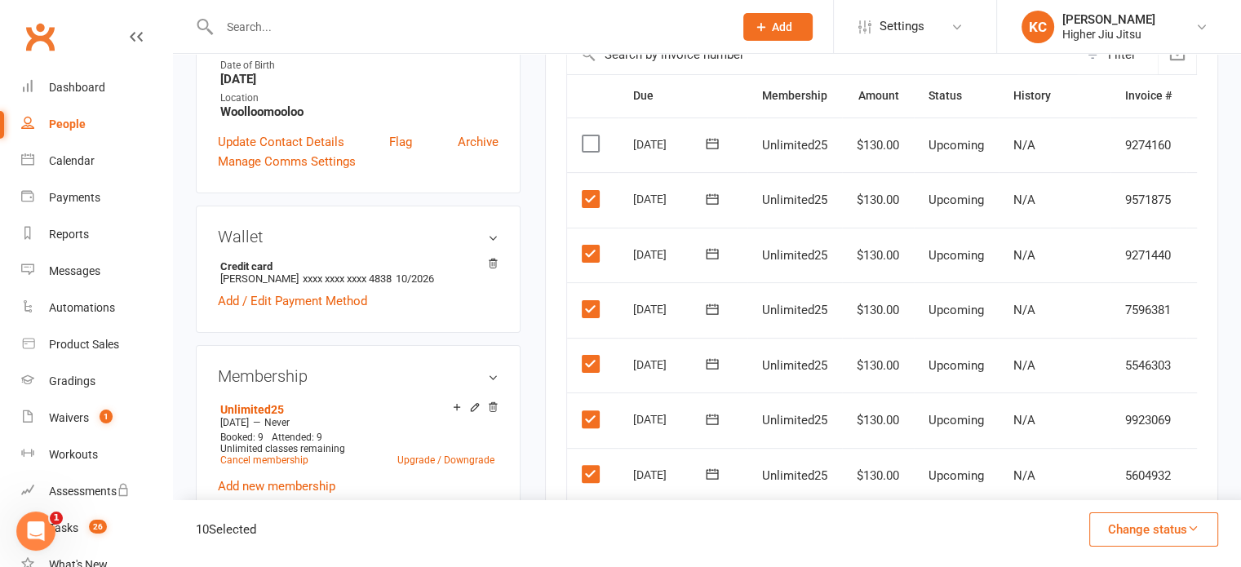
scroll to position [389, 0]
click at [588, 148] on label at bounding box center [593, 145] width 22 height 16
click at [588, 137] on input "checkbox" at bounding box center [587, 137] width 11 height 0
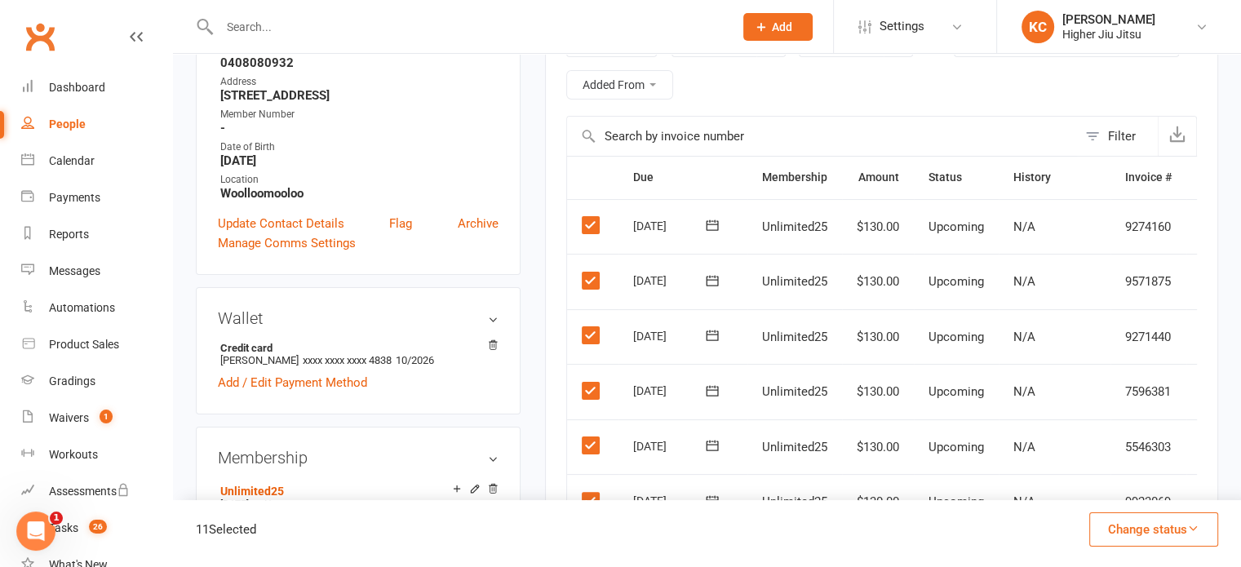
scroll to position [205, 0]
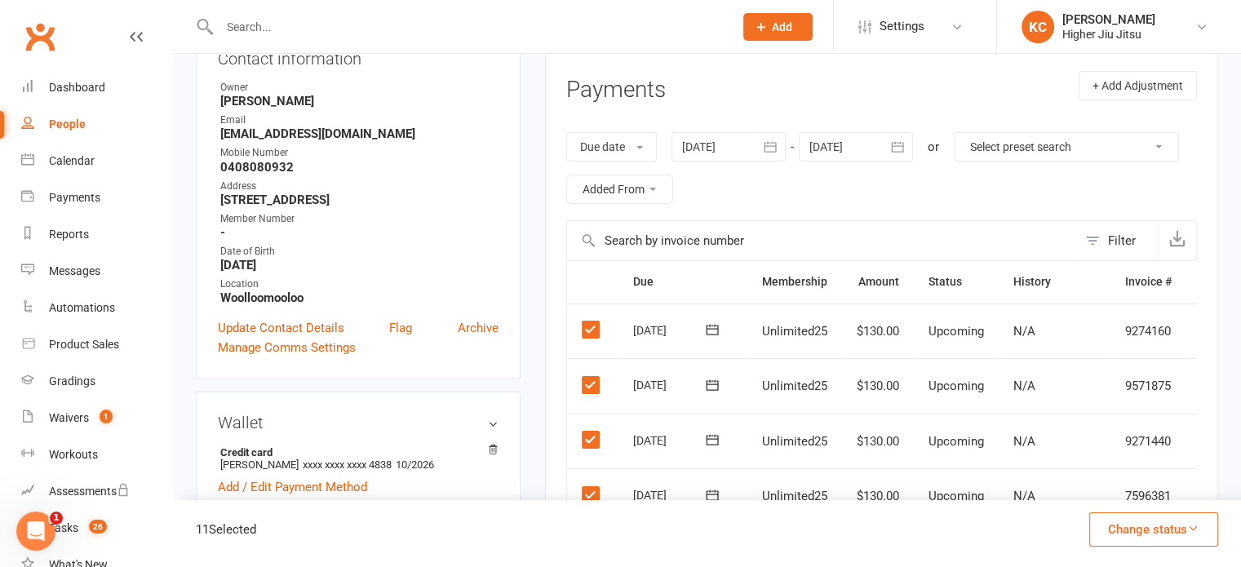
click at [609, 150] on div at bounding box center [856, 146] width 114 height 29
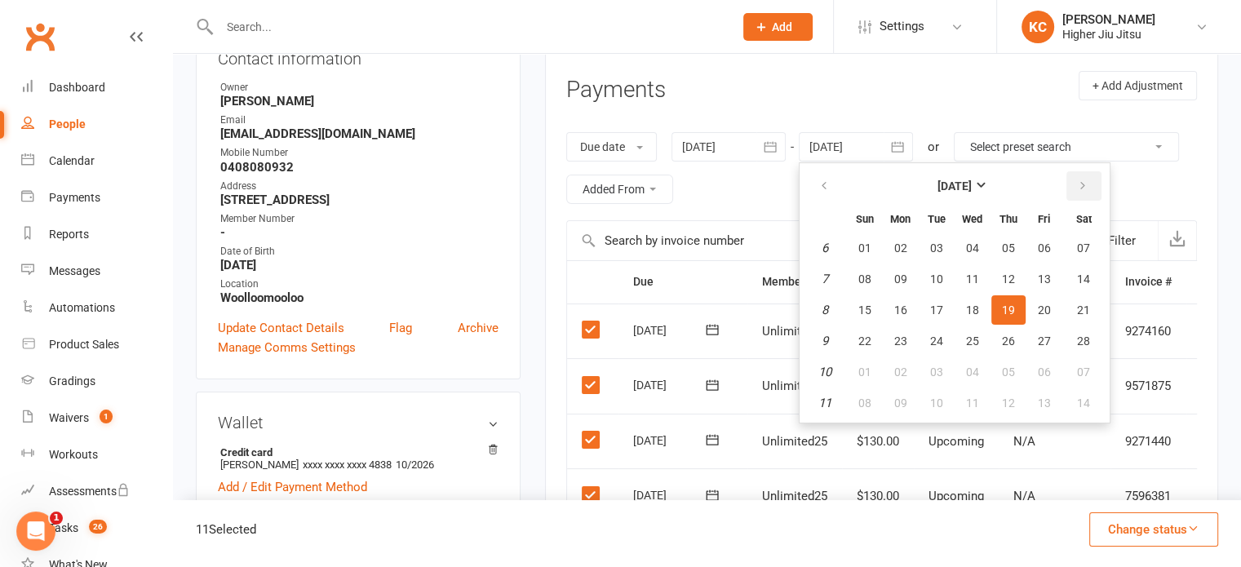
click at [609, 195] on button "button" at bounding box center [1084, 185] width 35 height 29
click at [609, 309] on button "19" at bounding box center [1008, 309] width 34 height 29
type input "[DATE]"
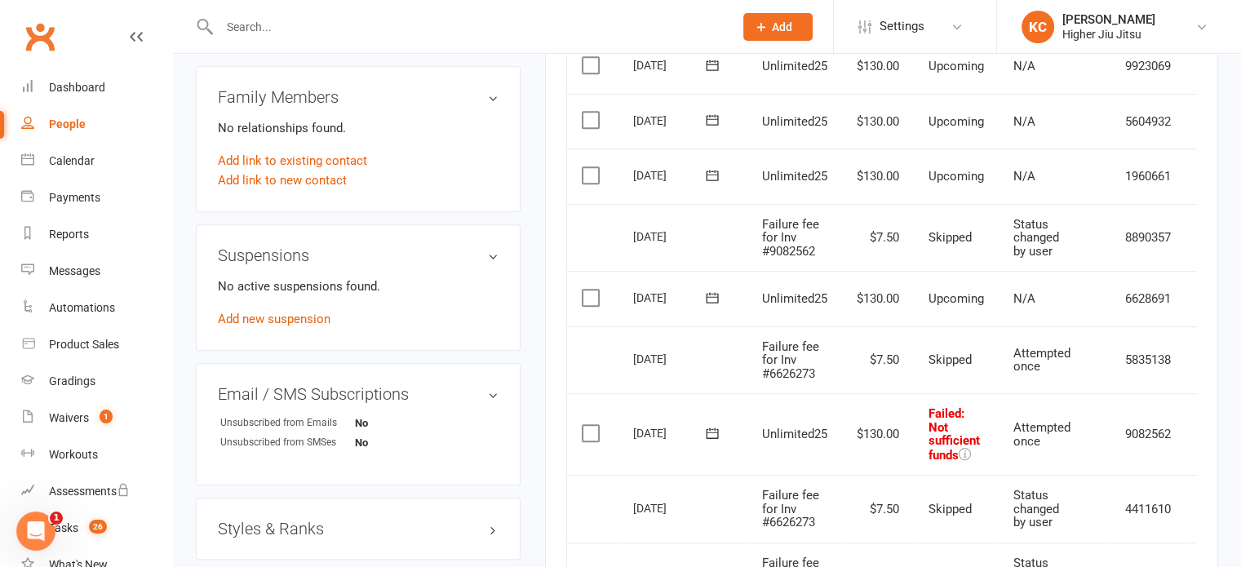
scroll to position [1126, 0]
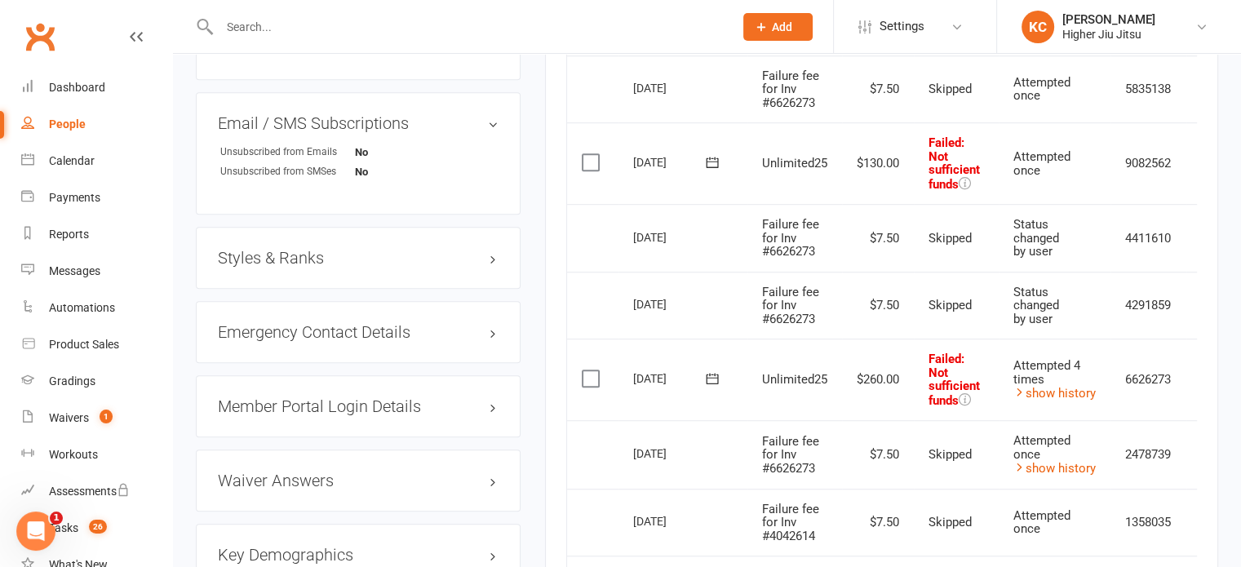
click at [588, 376] on label at bounding box center [593, 378] width 22 height 16
click at [588, 370] on input "checkbox" at bounding box center [587, 370] width 11 height 0
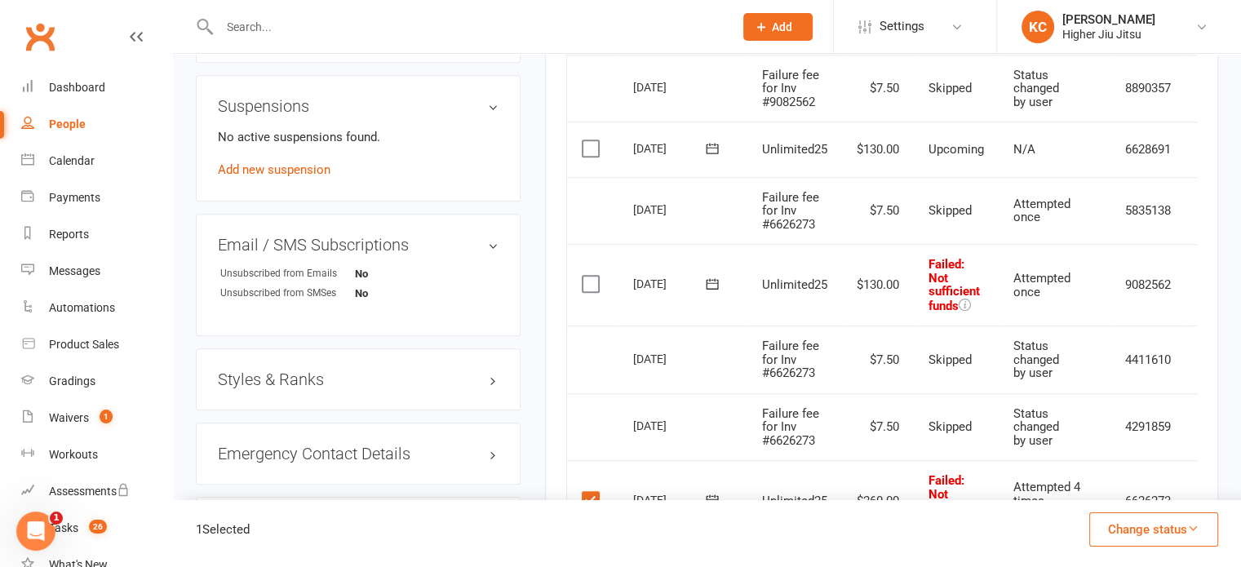
scroll to position [1015, 0]
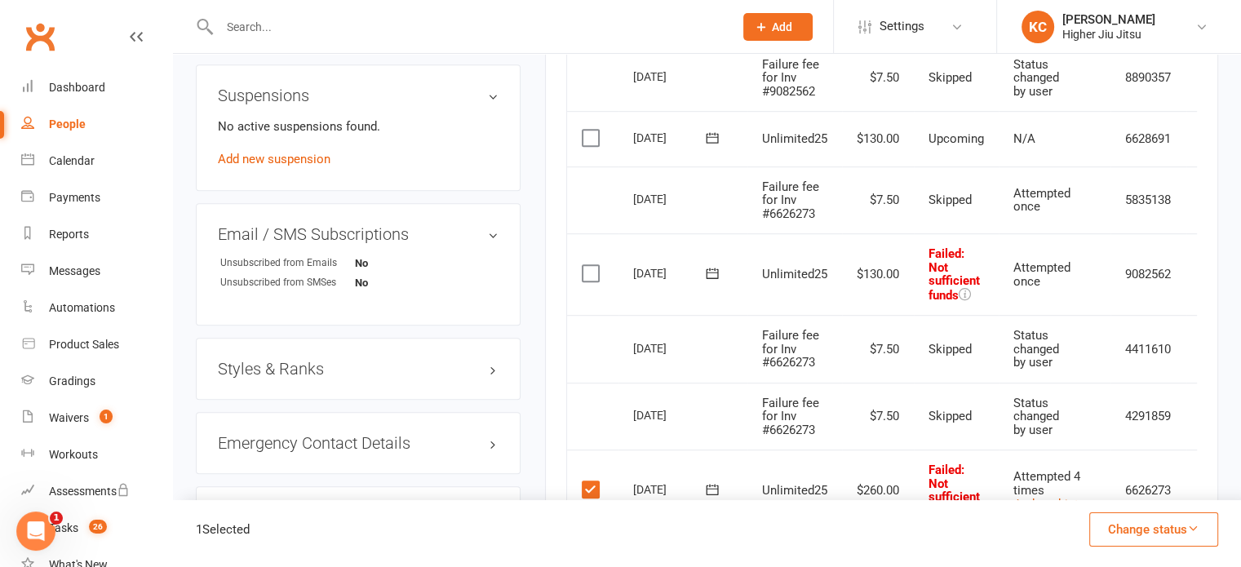
click at [588, 273] on label at bounding box center [593, 273] width 22 height 16
click at [588, 265] on input "checkbox" at bounding box center [587, 265] width 11 height 0
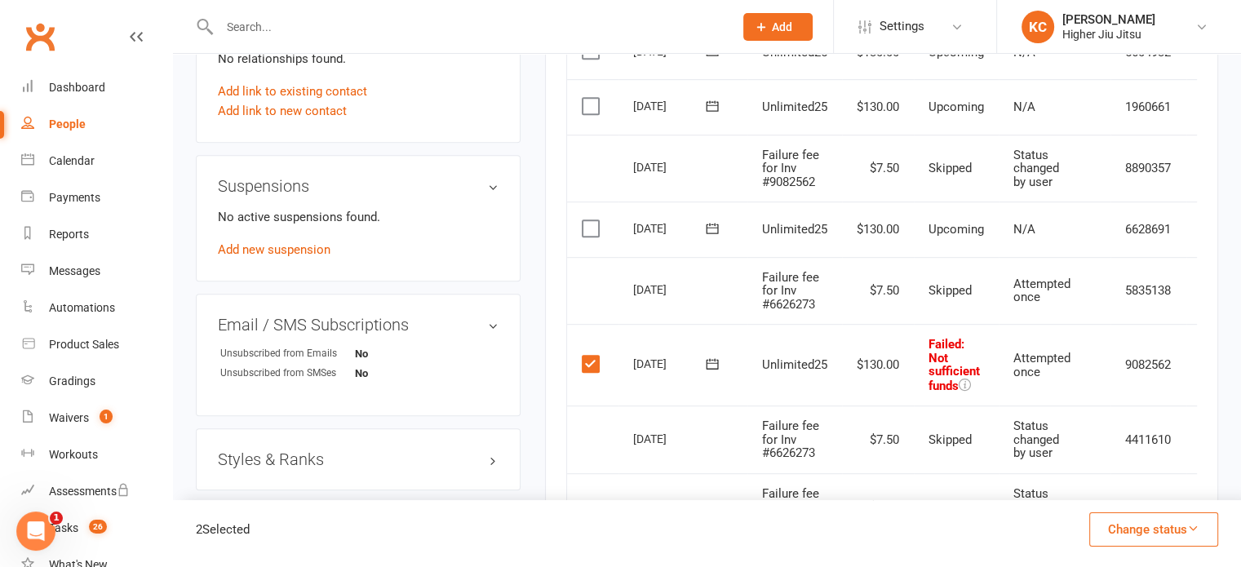
click at [587, 229] on label at bounding box center [593, 228] width 22 height 16
click at [587, 220] on input "checkbox" at bounding box center [587, 220] width 11 height 0
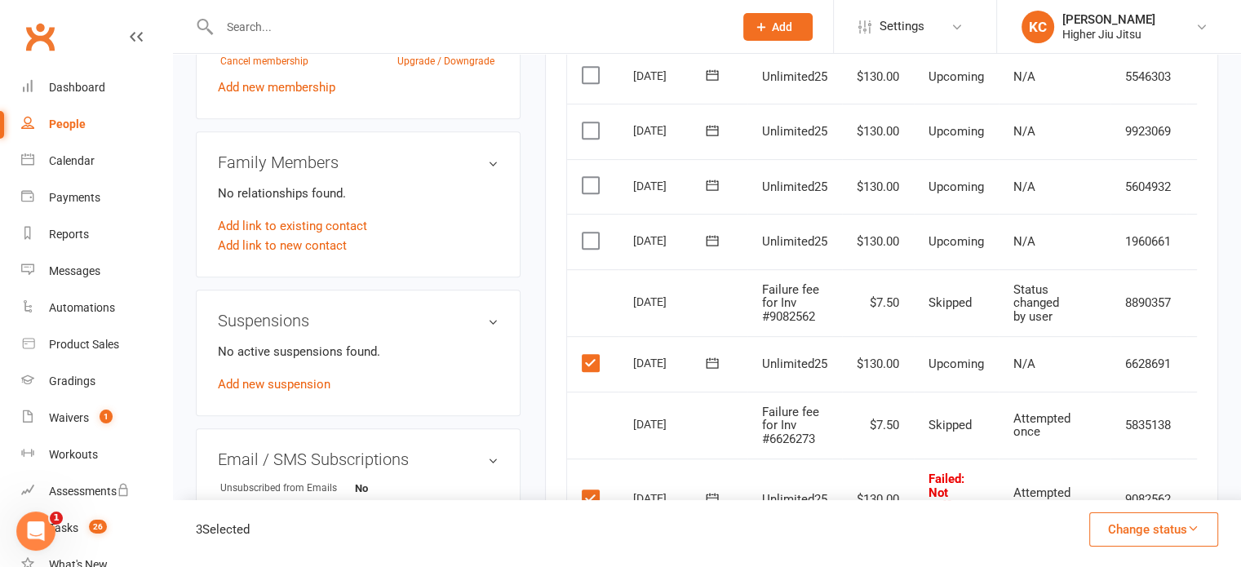
scroll to position [789, 0]
click at [588, 241] on label at bounding box center [593, 241] width 22 height 16
click at [588, 233] on input "checkbox" at bounding box center [587, 233] width 11 height 0
click at [591, 184] on label at bounding box center [593, 186] width 22 height 16
click at [591, 178] on input "checkbox" at bounding box center [587, 178] width 11 height 0
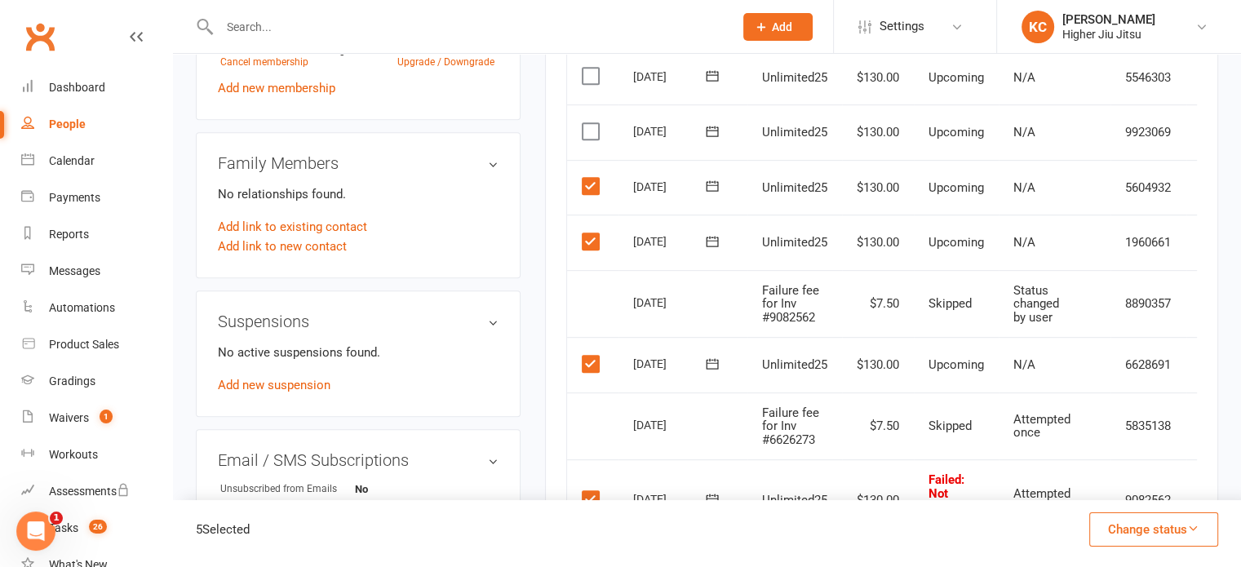
click at [592, 126] on label at bounding box center [593, 131] width 22 height 16
click at [592, 123] on input "checkbox" at bounding box center [587, 123] width 11 height 0
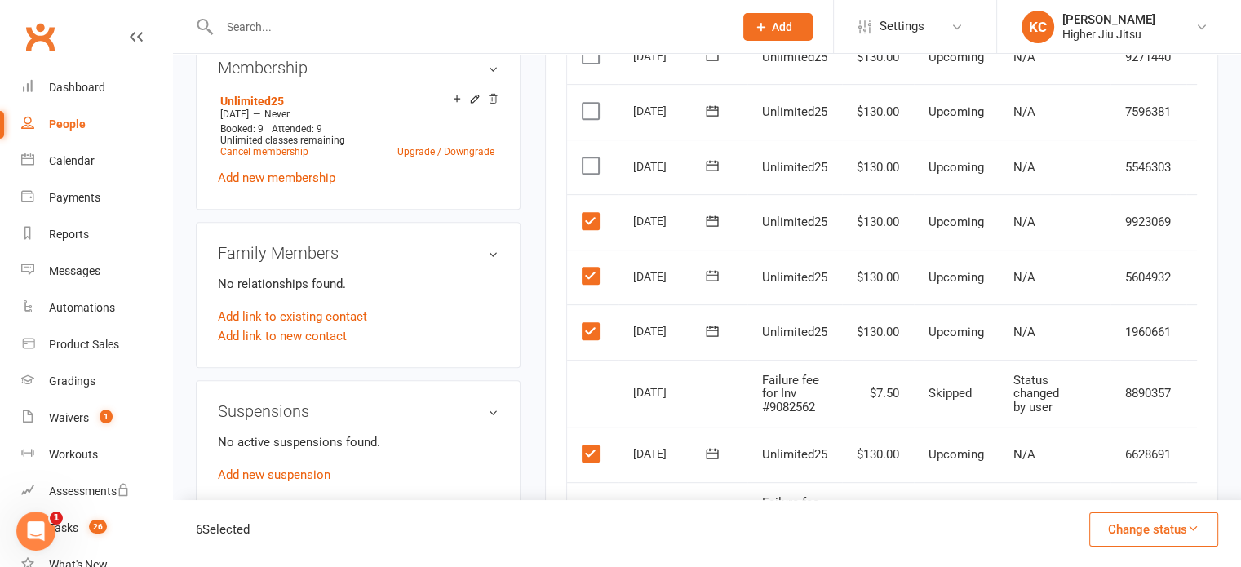
scroll to position [698, 0]
click at [582, 159] on label at bounding box center [593, 167] width 22 height 16
click at [582, 159] on input "checkbox" at bounding box center [587, 159] width 11 height 0
click at [586, 118] on label at bounding box center [593, 112] width 22 height 16
click at [586, 104] on input "checkbox" at bounding box center [587, 104] width 11 height 0
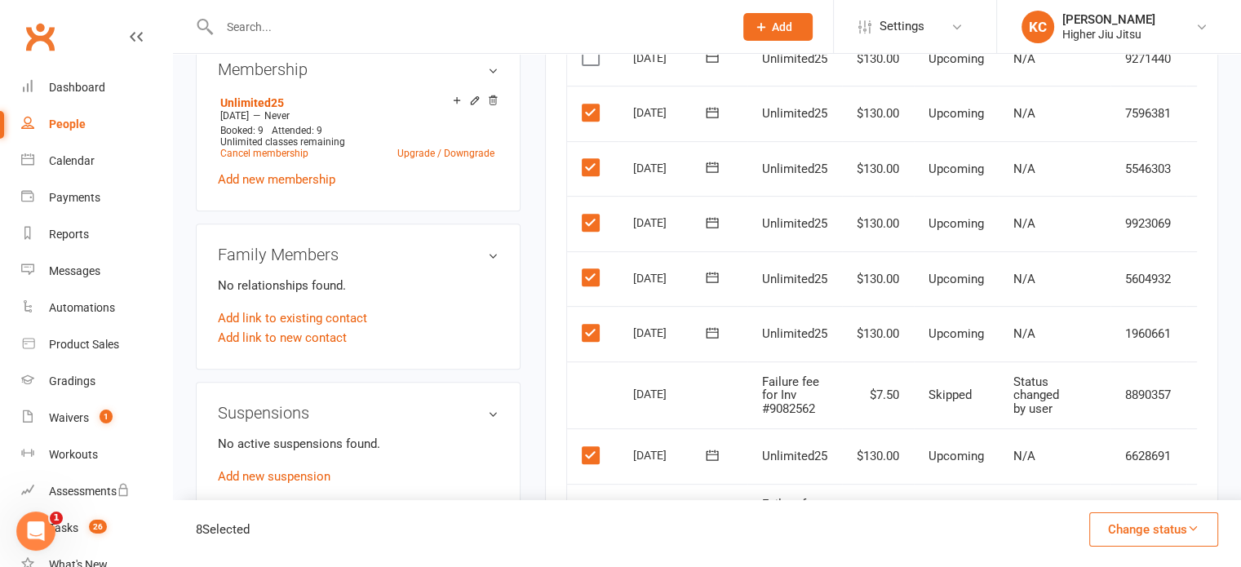
scroll to position [620, 0]
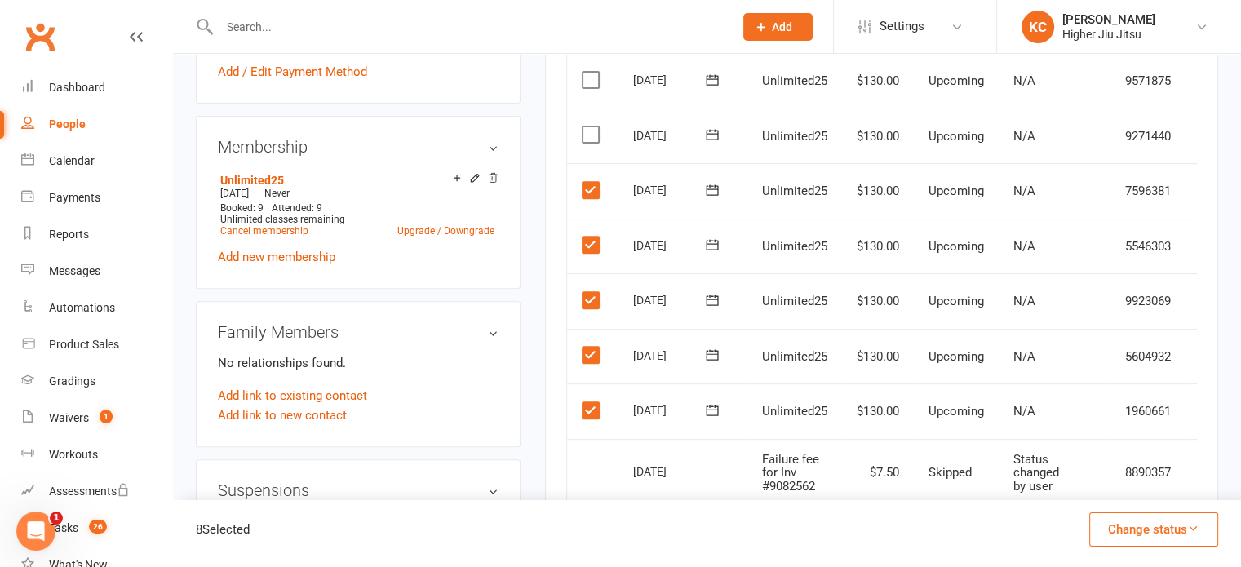
click at [589, 129] on label at bounding box center [593, 134] width 22 height 16
click at [589, 126] on input "checkbox" at bounding box center [587, 126] width 11 height 0
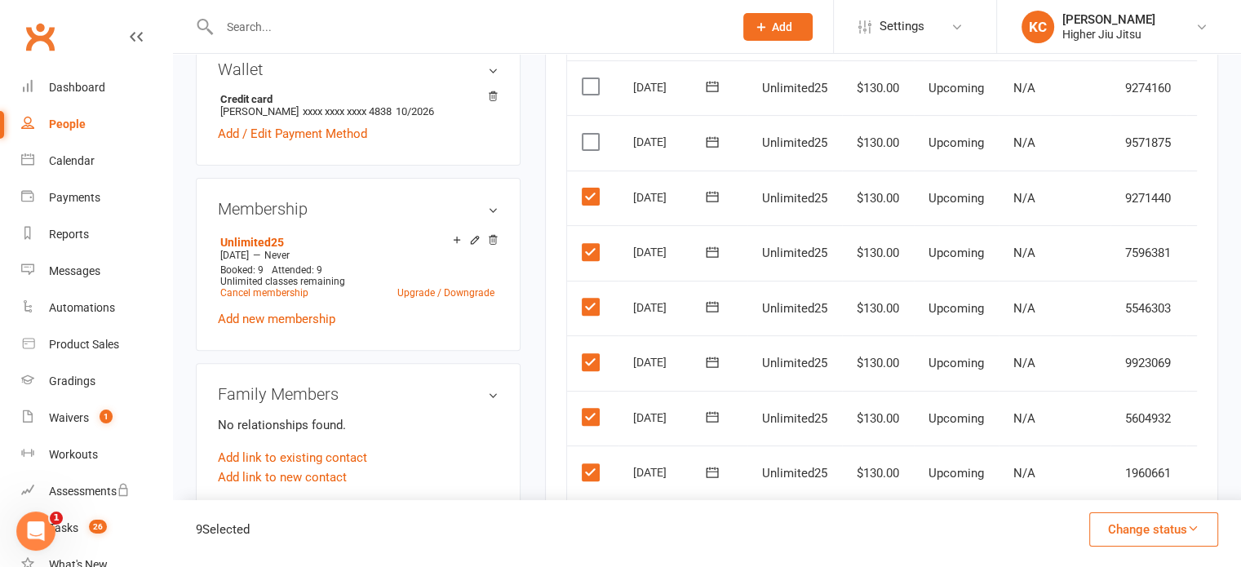
click at [589, 134] on label at bounding box center [593, 142] width 22 height 16
click at [589, 134] on input "checkbox" at bounding box center [587, 134] width 11 height 0
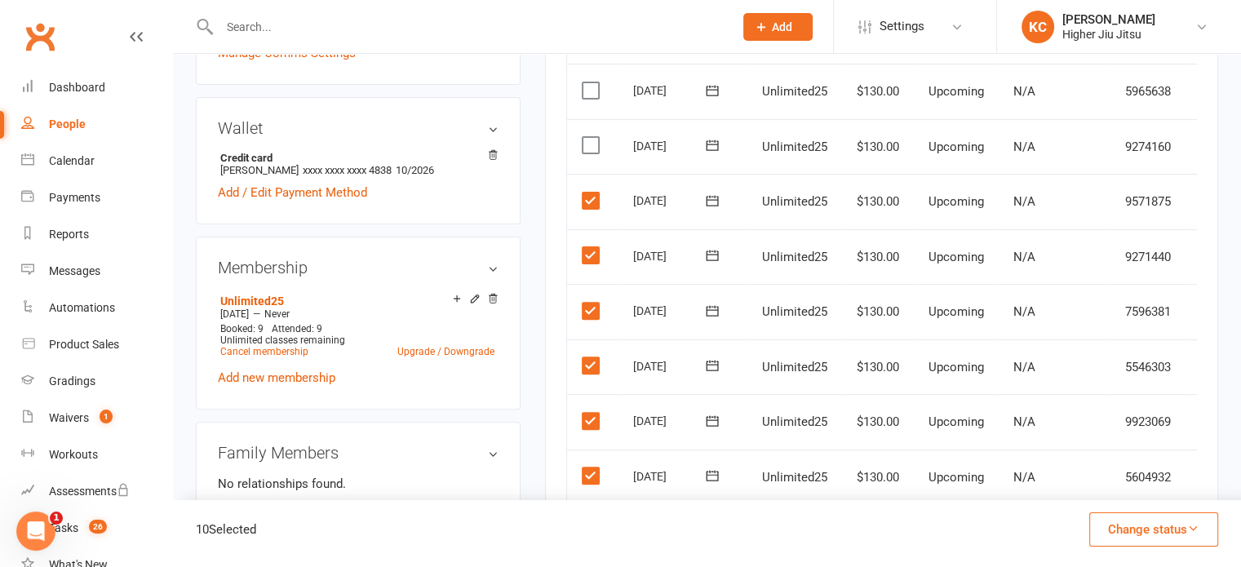
click at [592, 146] on label at bounding box center [593, 145] width 22 height 16
click at [592, 137] on input "checkbox" at bounding box center [587, 137] width 11 height 0
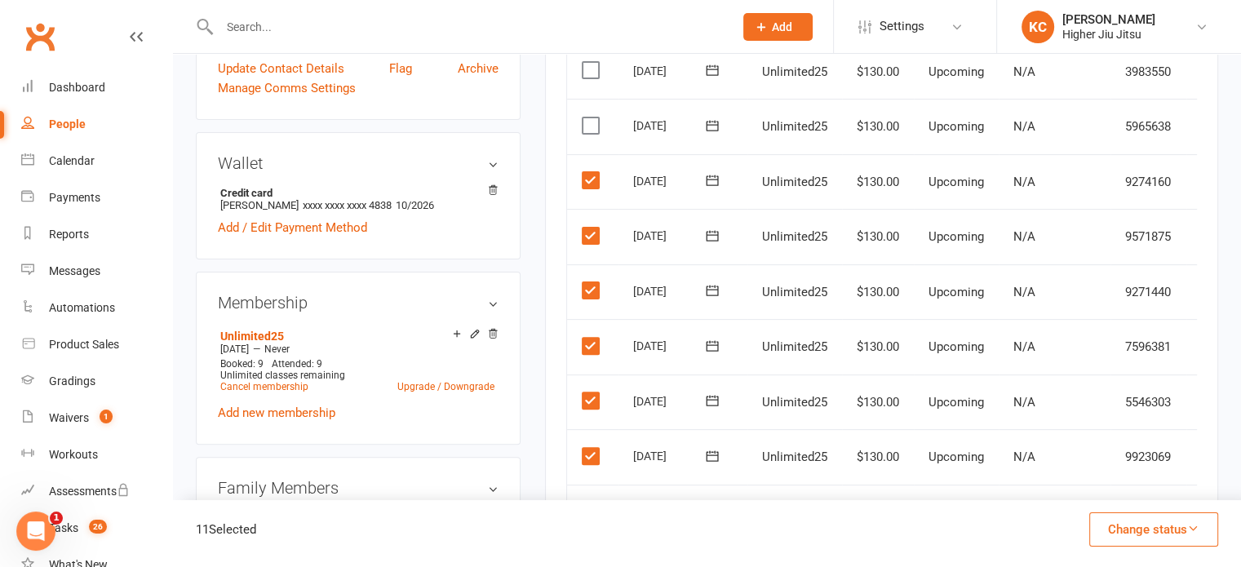
scroll to position [463, 0]
click at [588, 120] on label at bounding box center [593, 126] width 22 height 16
click at [588, 118] on input "checkbox" at bounding box center [587, 118] width 11 height 0
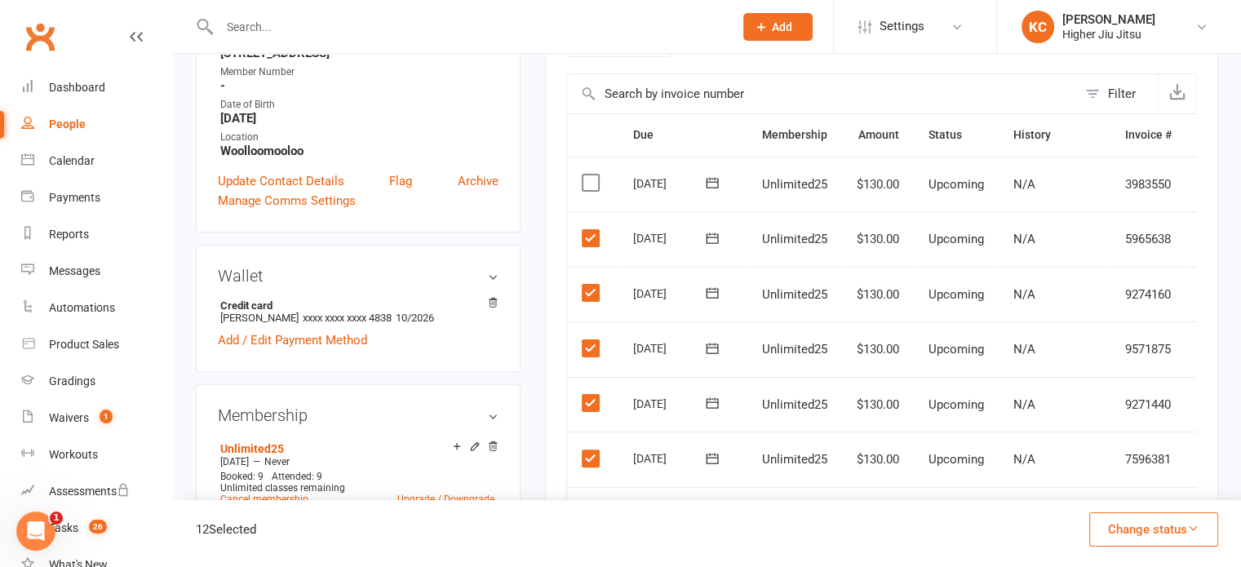
scroll to position [349, 0]
click at [609, 534] on button "Change status" at bounding box center [1153, 529] width 129 height 34
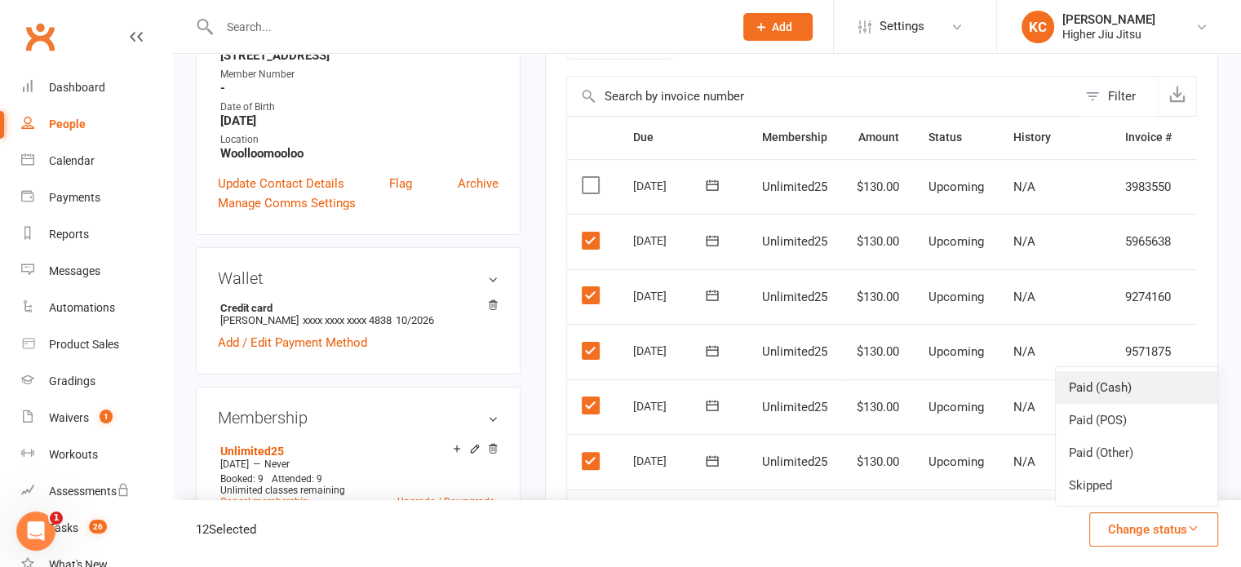
click at [609, 388] on link "Paid (Cash)" at bounding box center [1137, 387] width 162 height 33
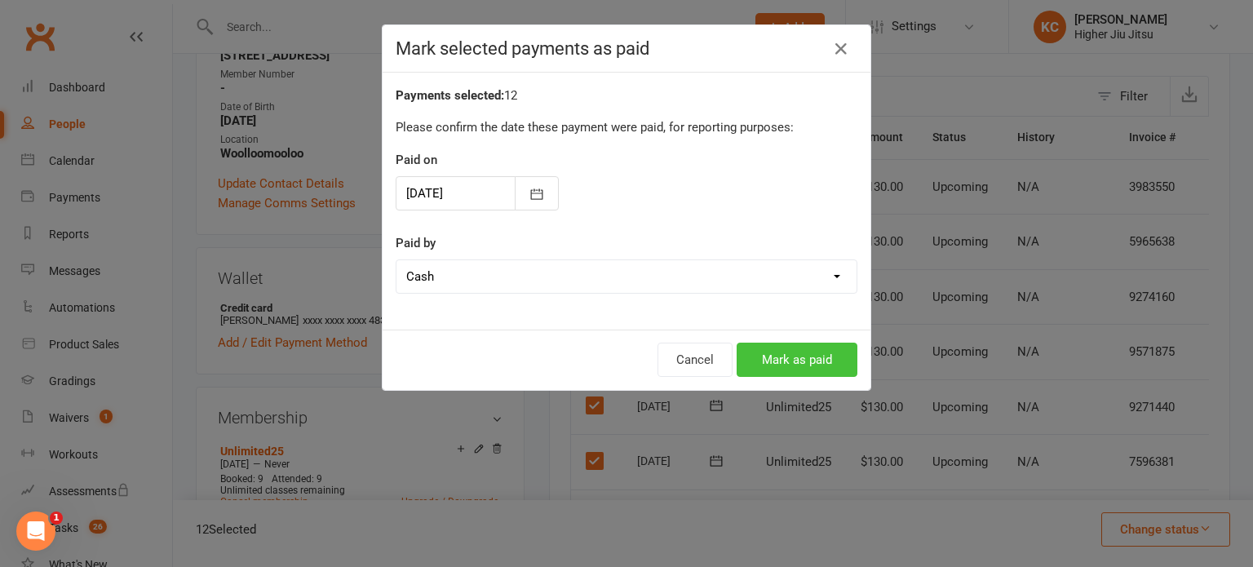
click at [609, 358] on button "Mark as paid" at bounding box center [797, 360] width 121 height 34
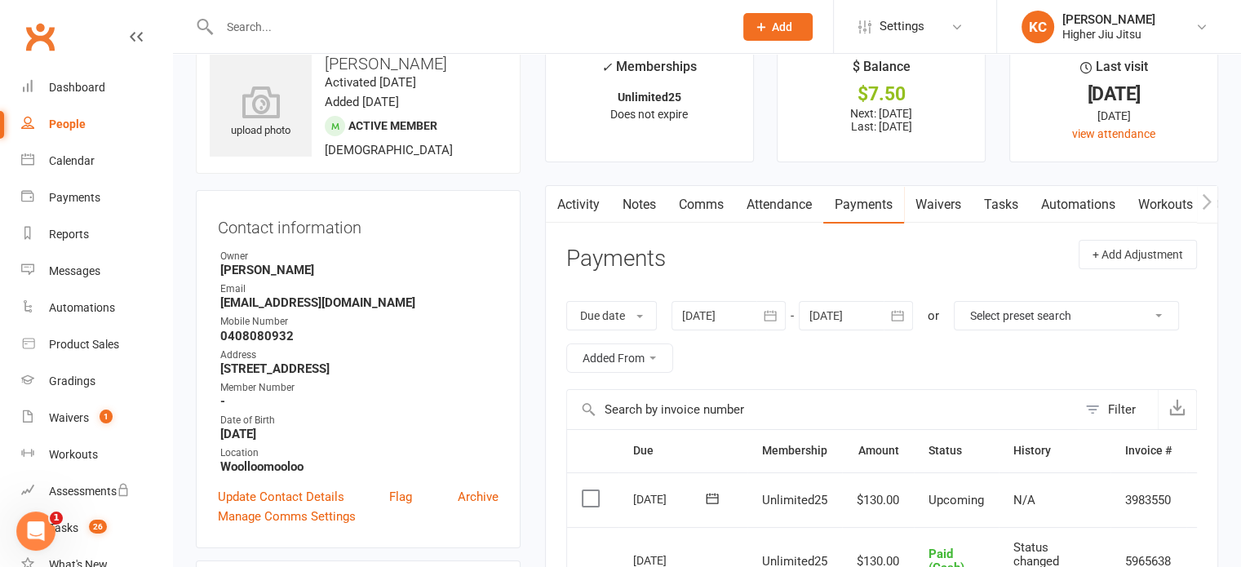
scroll to position [0, 0]
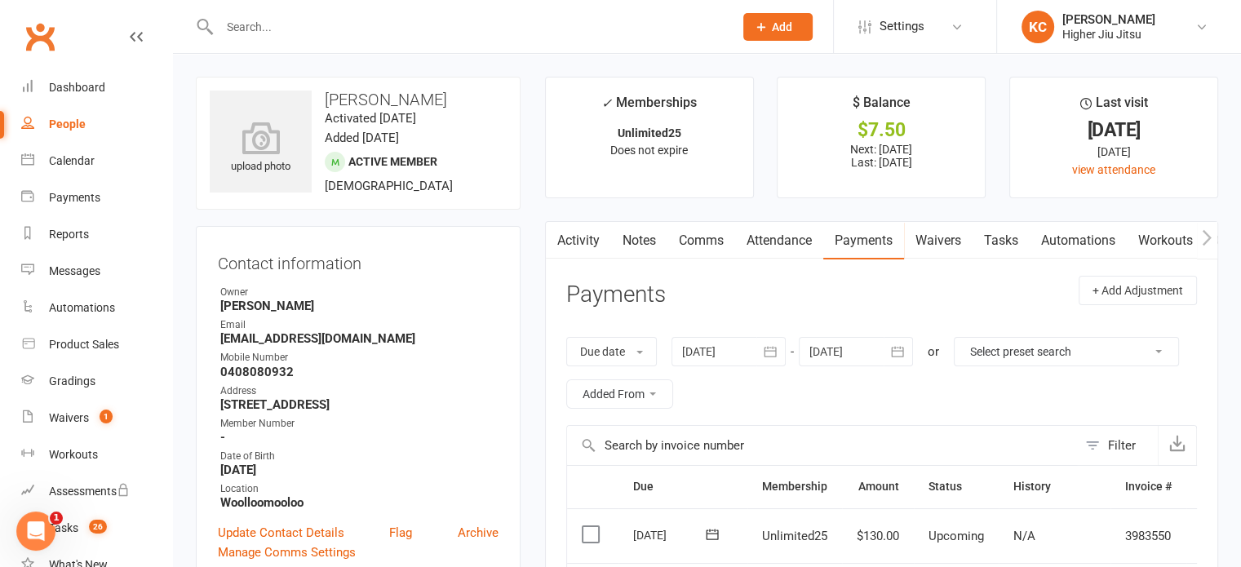
click at [609, 234] on link "Comms" at bounding box center [702, 241] width 68 height 38
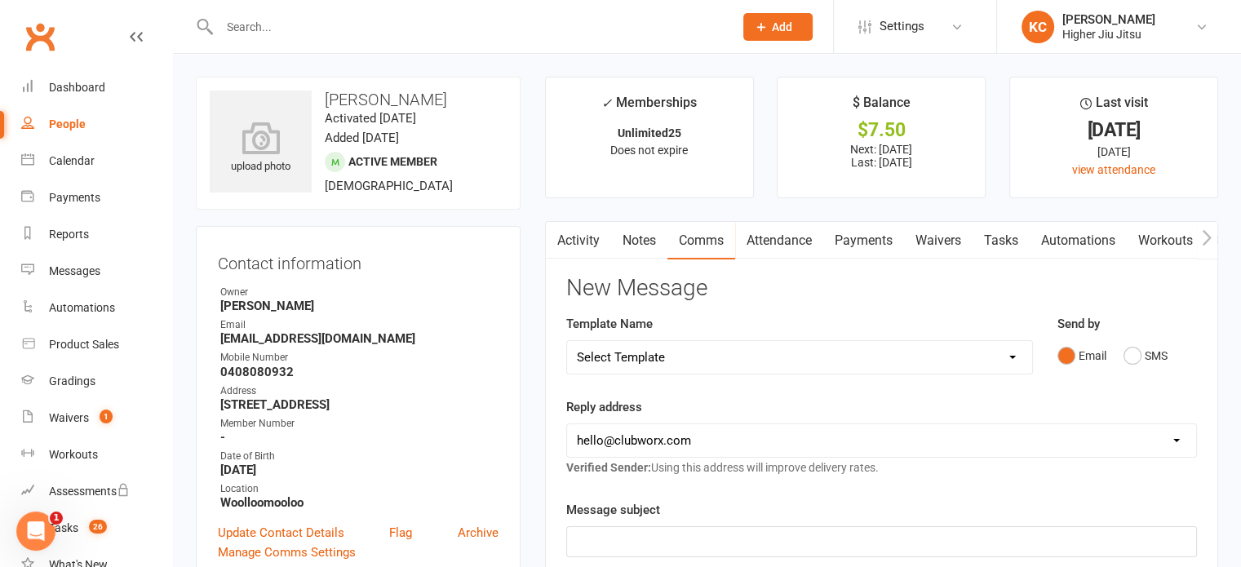
click at [609, 357] on select "Select Template [Email] Let's Reconnect! [Email] Still Interested? [Email] Stil…" at bounding box center [799, 357] width 465 height 33
click at [609, 432] on select "[EMAIL_ADDRESS][DOMAIN_NAME] [PERSON_NAME][EMAIL_ADDRESS][DOMAIN_NAME] [PERSON_…" at bounding box center [881, 440] width 629 height 33
select select "1"
click at [567, 424] on select "[EMAIL_ADDRESS][DOMAIN_NAME] [PERSON_NAME][EMAIL_ADDRESS][DOMAIN_NAME] [PERSON_…" at bounding box center [881, 440] width 629 height 33
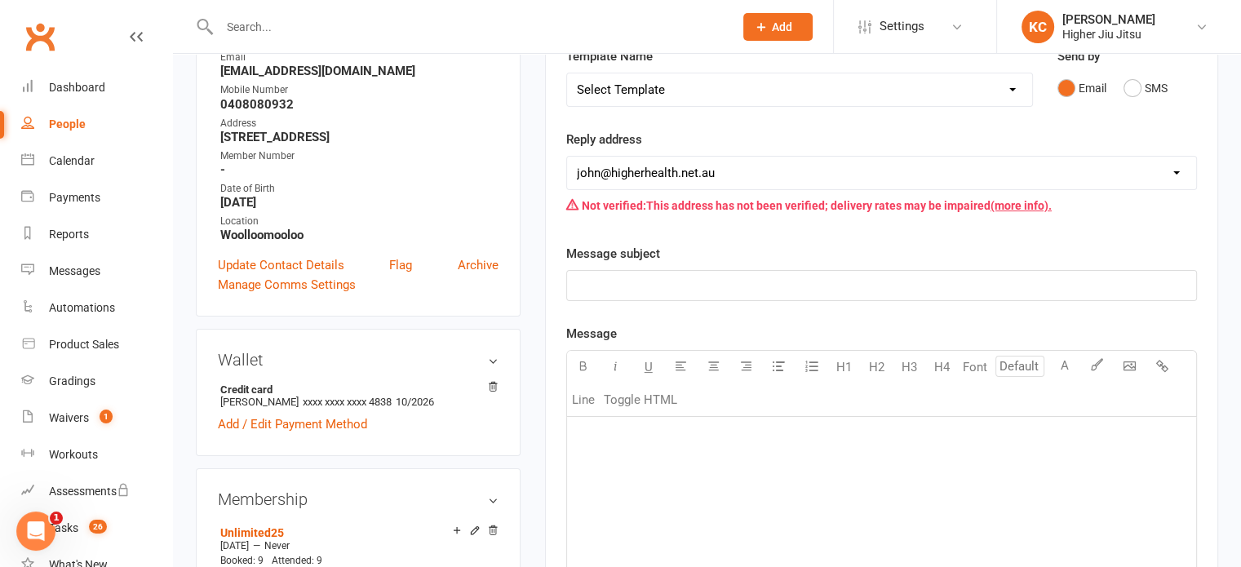
scroll to position [271, 0]
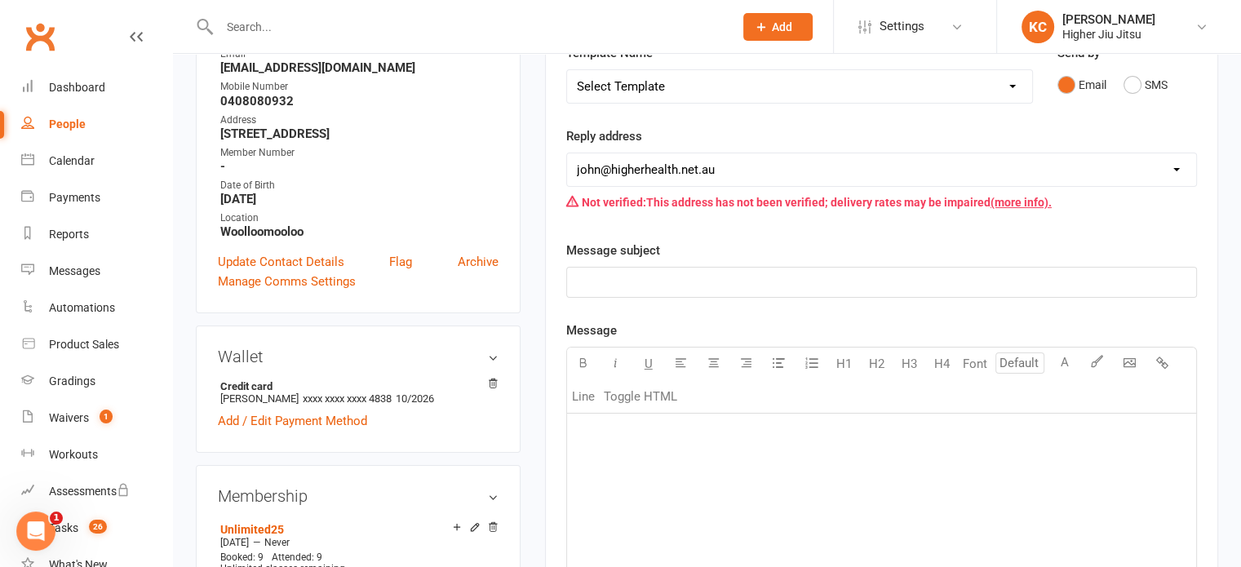
click at [609, 286] on p "﻿" at bounding box center [882, 283] width 610 height 20
click at [609, 446] on div "﻿" at bounding box center [881, 536] width 629 height 245
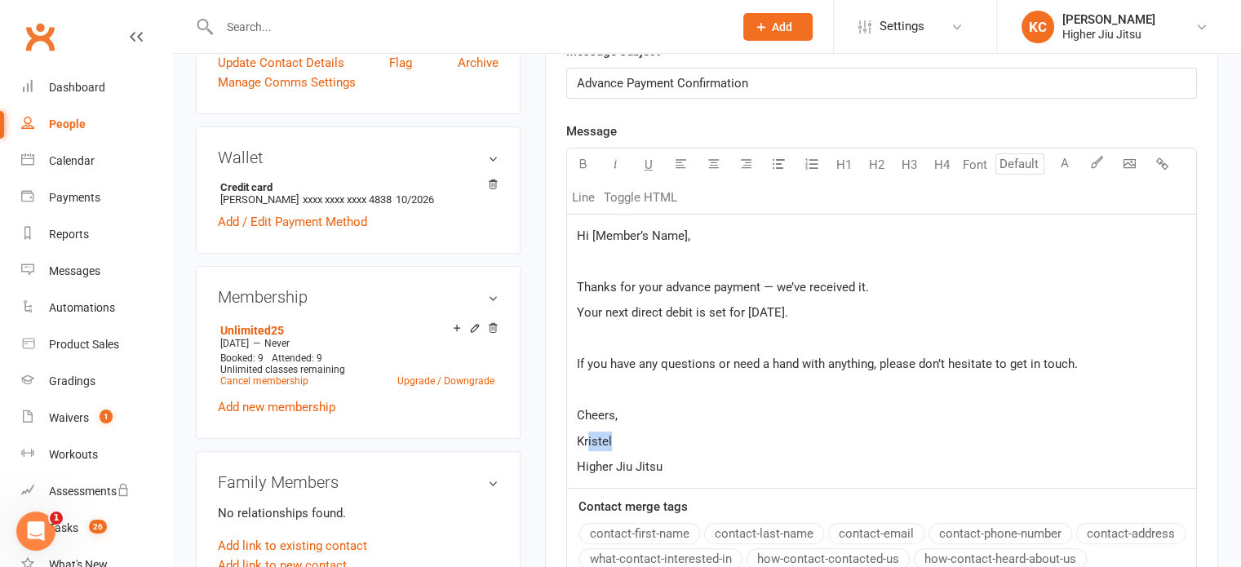
drag, startPoint x: 625, startPoint y: 443, endPoint x: 587, endPoint y: 441, distance: 38.4
click at [587, 441] on p "Kristel" at bounding box center [882, 442] width 610 height 20
click at [609, 234] on span "Hi [Member’s Name]," at bounding box center [633, 235] width 113 height 15
click at [609, 534] on button "contact-first-name" at bounding box center [639, 533] width 121 height 21
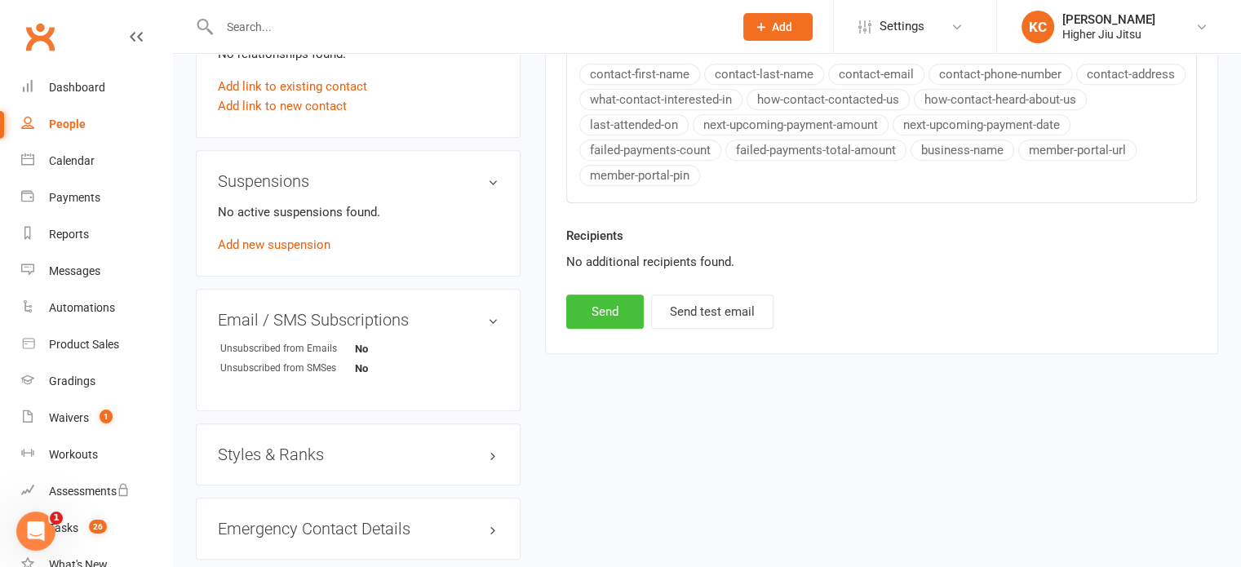
scroll to position [932, 0]
click at [601, 307] on button "Send" at bounding box center [605, 309] width 78 height 34
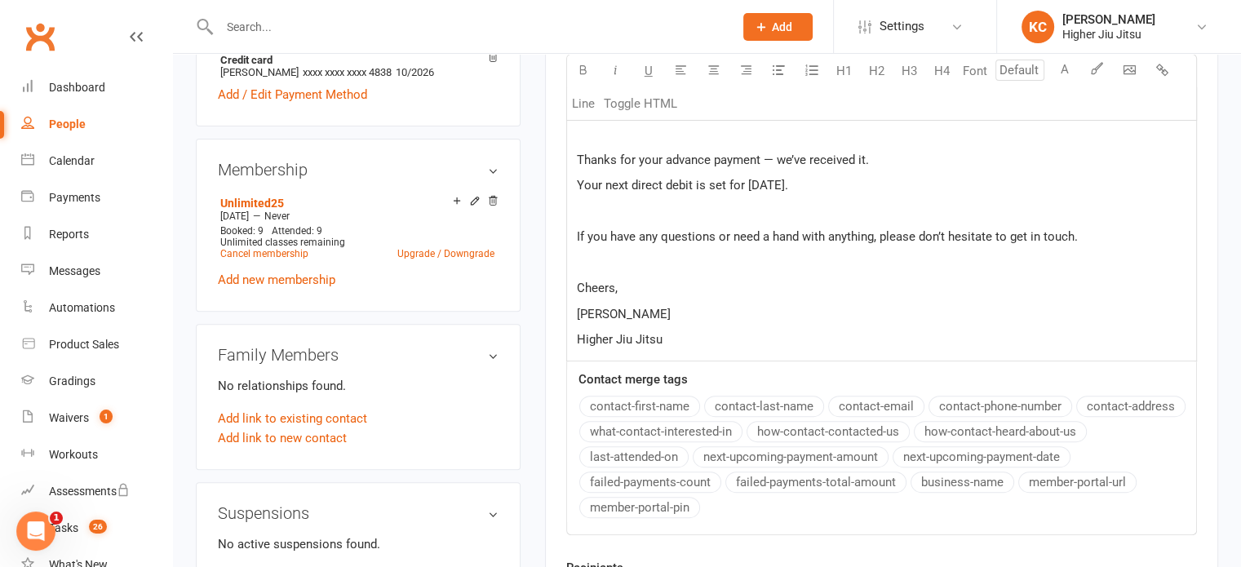
select select "0"
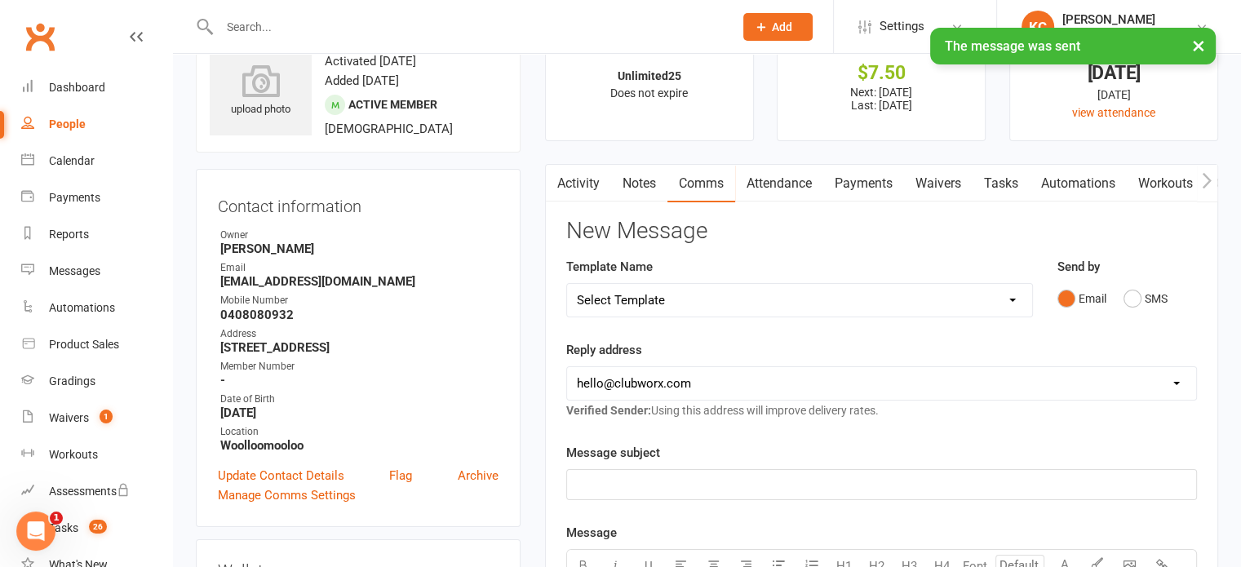
scroll to position [55, 0]
click at [609, 188] on link "Notes" at bounding box center [639, 185] width 56 height 38
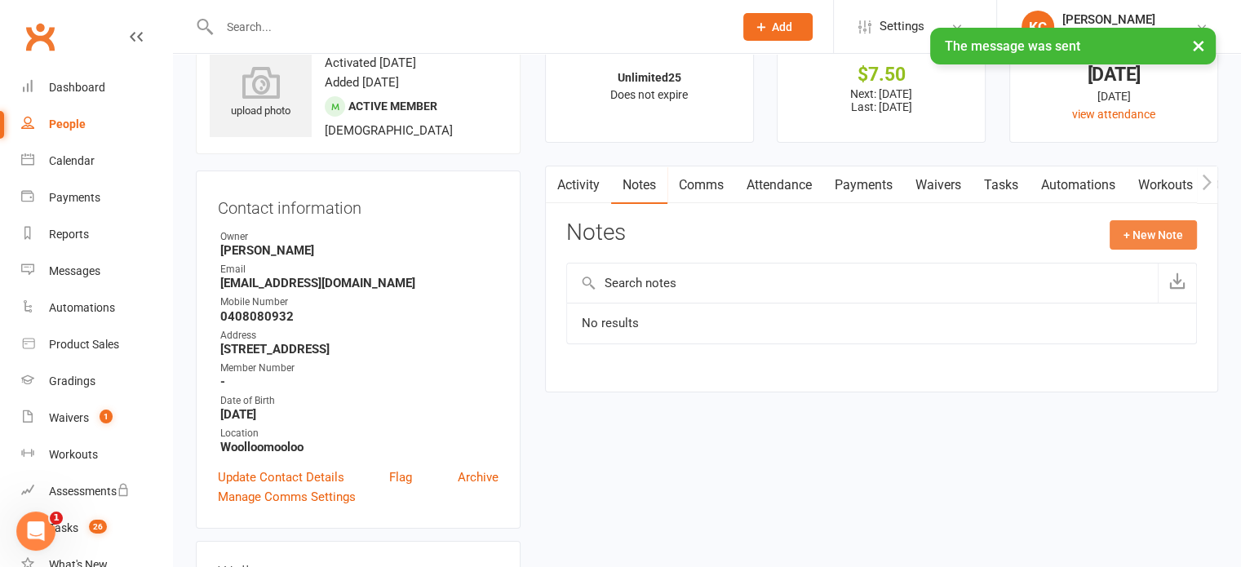
click at [609, 226] on button "+ New Note" at bounding box center [1153, 234] width 87 height 29
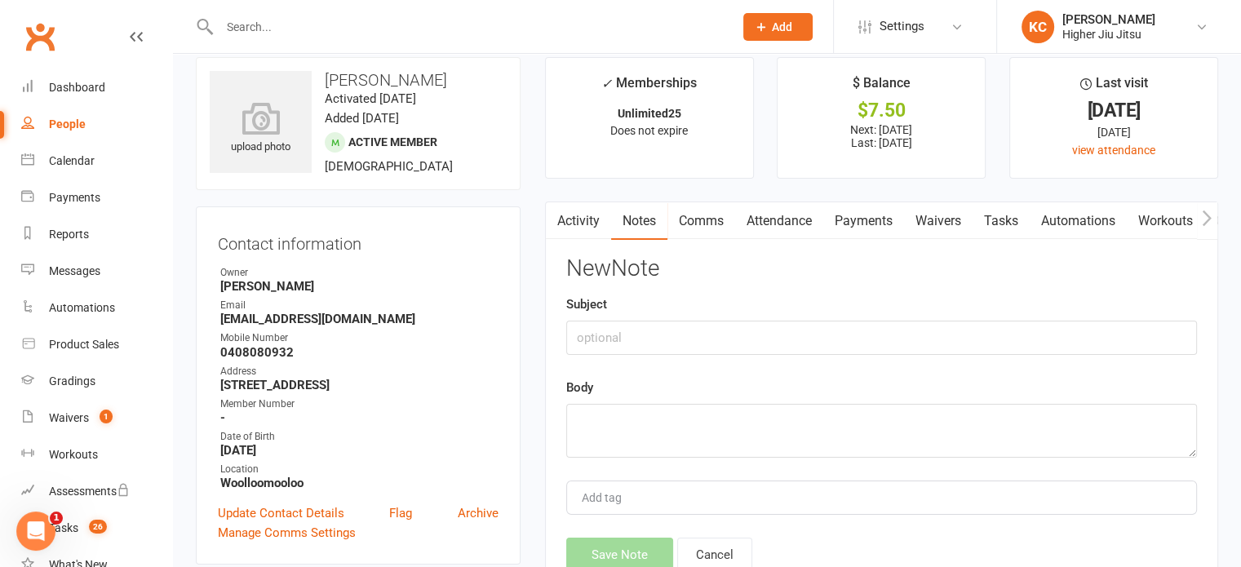
scroll to position [20, 0]
click at [606, 335] on input "text" at bounding box center [881, 338] width 631 height 34
type input "Advance Payment"
click at [609, 428] on textarea "13 fornight" at bounding box center [881, 431] width 631 height 54
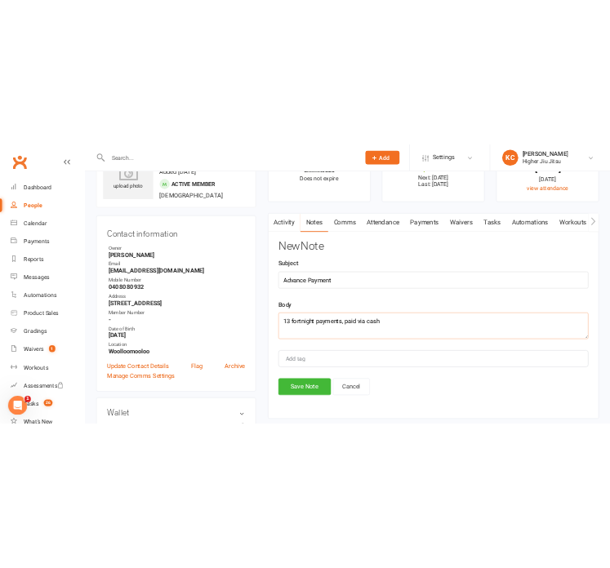
scroll to position [85, 0]
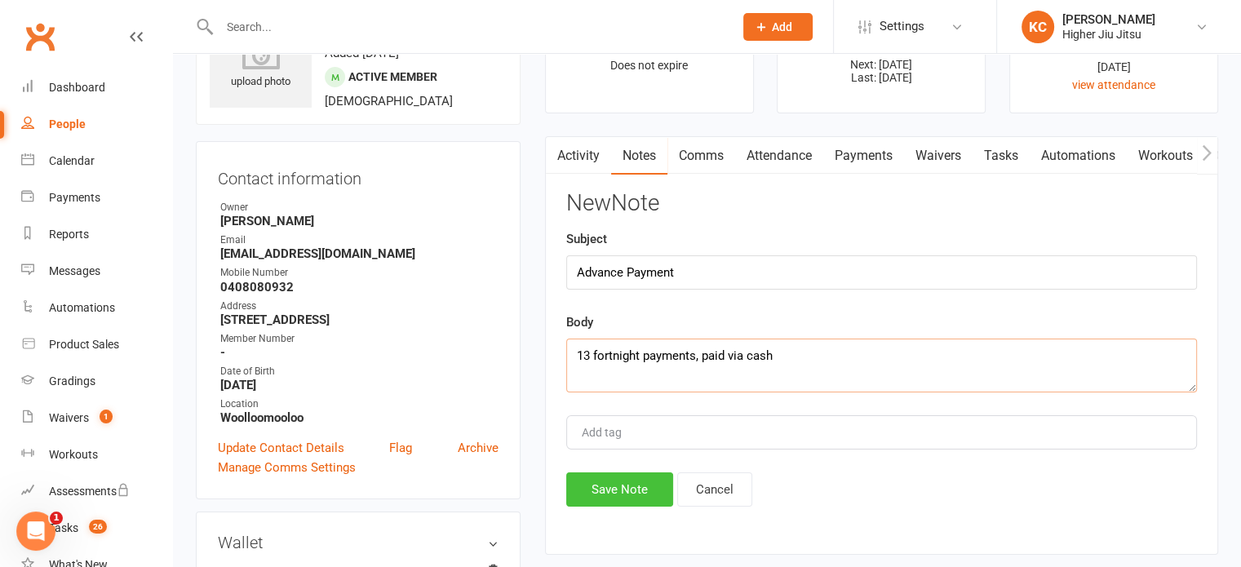
type textarea "13 fortnight payments, paid via cash"
click at [607, 481] on button "Save Note" at bounding box center [619, 489] width 107 height 34
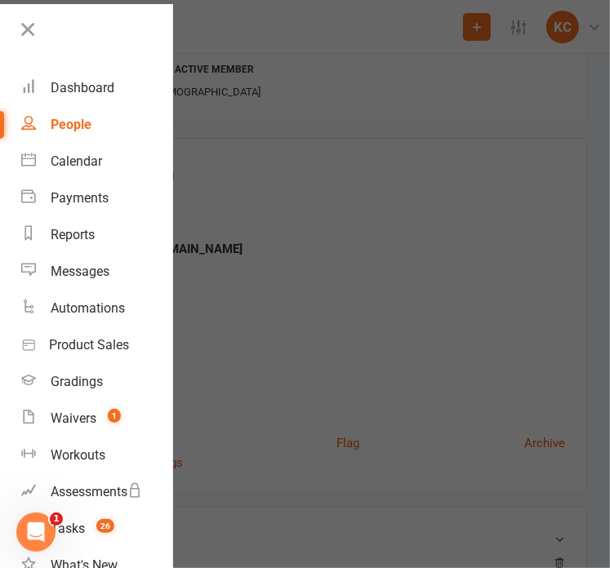
click at [204, 24] on div at bounding box center [305, 284] width 610 height 568
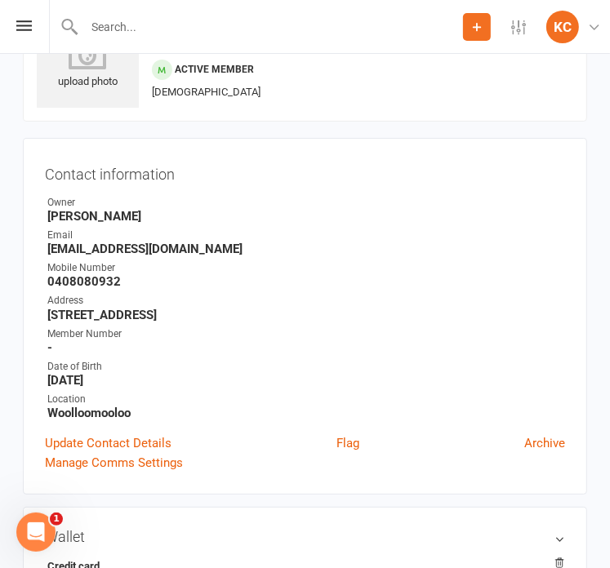
click at [204, 24] on input "text" at bounding box center [271, 27] width 384 height 23
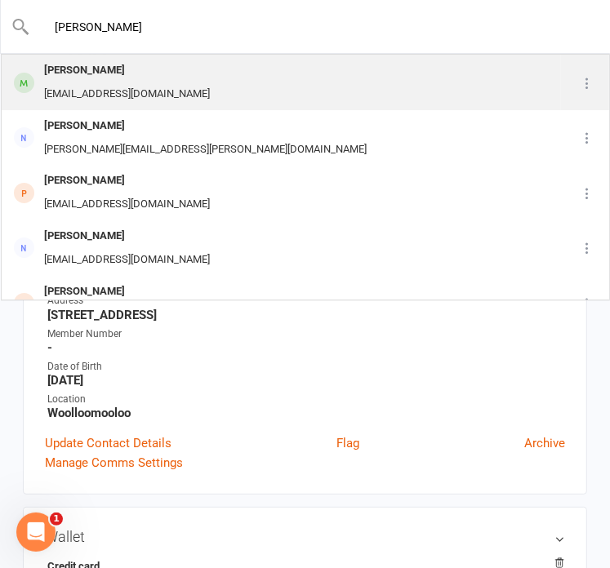
type input "[PERSON_NAME]"
click at [202, 76] on div "[PERSON_NAME] [EMAIL_ADDRESS][DOMAIN_NAME]" at bounding box center [280, 82] width 557 height 54
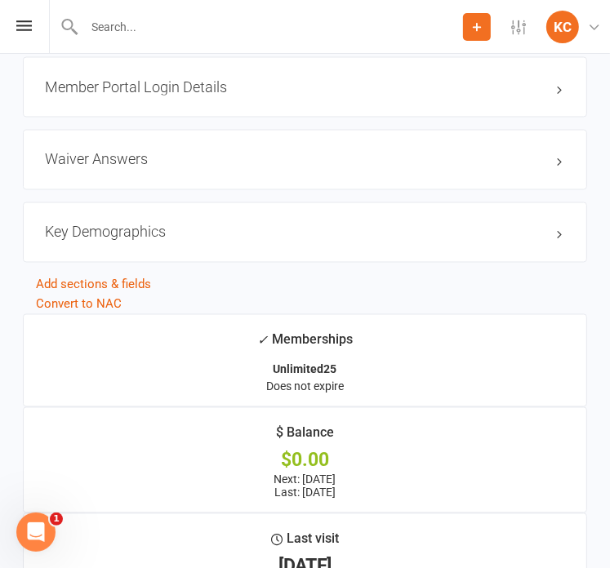
scroll to position [1426, 0]
click at [182, 233] on h3 "Key Demographics edit" at bounding box center [305, 233] width 520 height 16
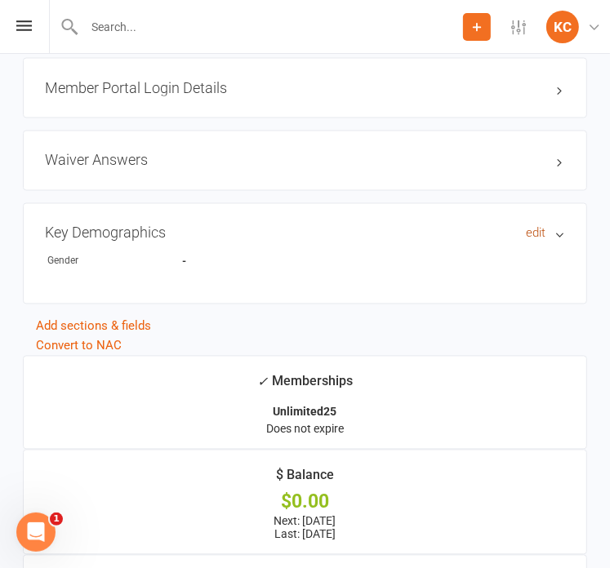
click at [535, 231] on link "edit" at bounding box center [536, 234] width 20 height 14
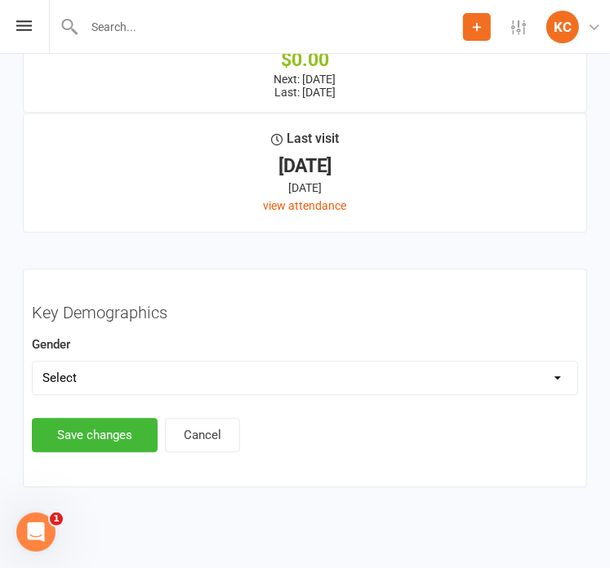
scroll to position [1831, 0]
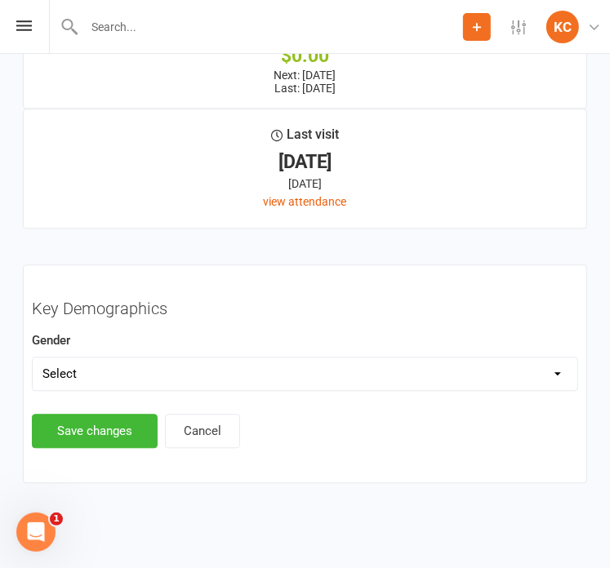
click at [112, 374] on select "Select [DEMOGRAPHIC_DATA] [DEMOGRAPHIC_DATA]" at bounding box center [305, 373] width 544 height 33
select select "[DEMOGRAPHIC_DATA]"
click at [33, 357] on select "Select [DEMOGRAPHIC_DATA] [DEMOGRAPHIC_DATA]" at bounding box center [305, 373] width 544 height 33
drag, startPoint x: 93, startPoint y: 430, endPoint x: 335, endPoint y: 246, distance: 303.9
click at [335, 246] on main "✓ Memberships Unlimited25 Does not expire $ Balance $0.00 Next: [DATE] Last: [D…" at bounding box center [305, 196] width 588 height 574
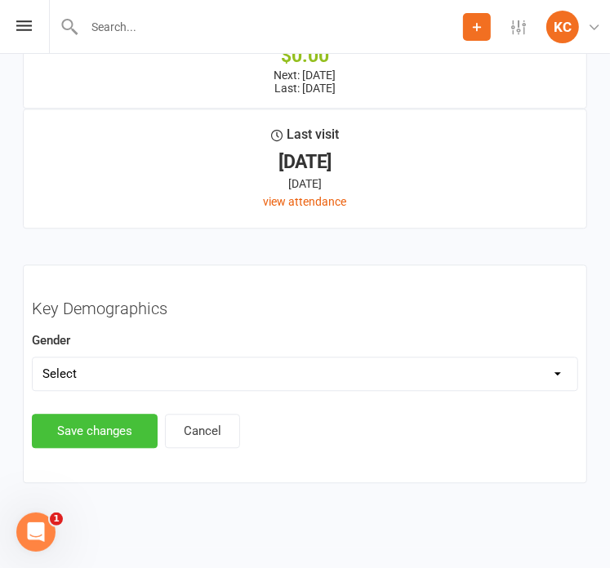
click at [79, 417] on button "Save changes" at bounding box center [95, 431] width 126 height 34
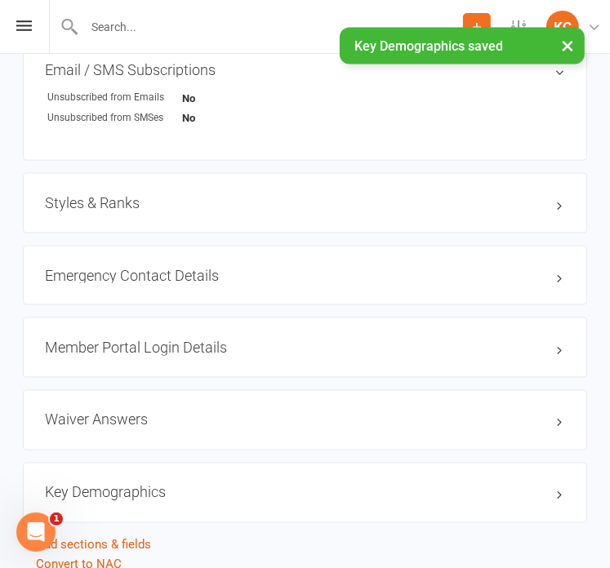
scroll to position [1165, 0]
click at [211, 208] on h3 "Styles & Ranks" at bounding box center [305, 204] width 520 height 16
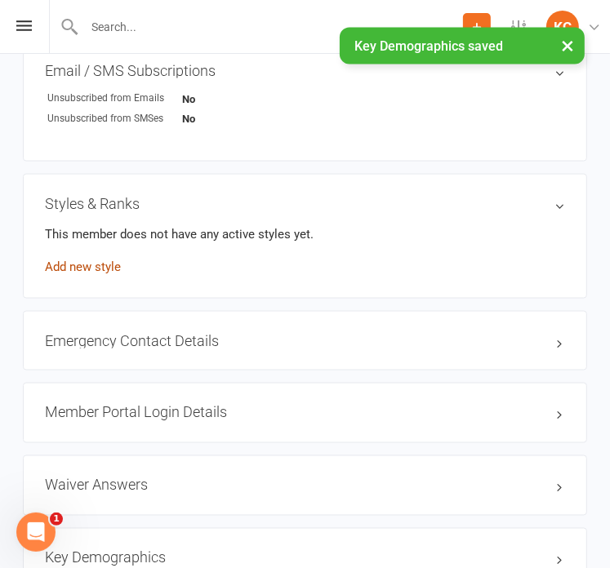
click at [101, 267] on link "Add new style" at bounding box center [83, 266] width 76 height 15
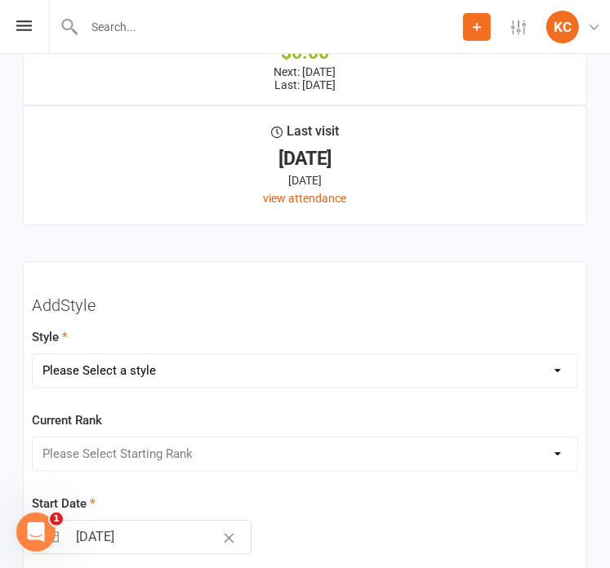
scroll to position [2167, 0]
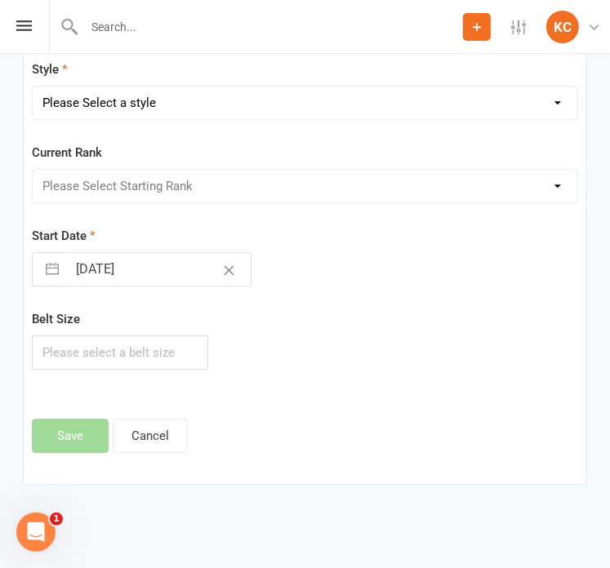
click at [105, 106] on select "Please Select a style [PERSON_NAME] Jiu Jitsu Jits4Kids Juniors" at bounding box center [305, 102] width 544 height 33
select select "351"
click at [33, 86] on select "Please Select a style [PERSON_NAME] Jiu Jitsu Jits4Kids Juniors" at bounding box center [305, 102] width 544 height 33
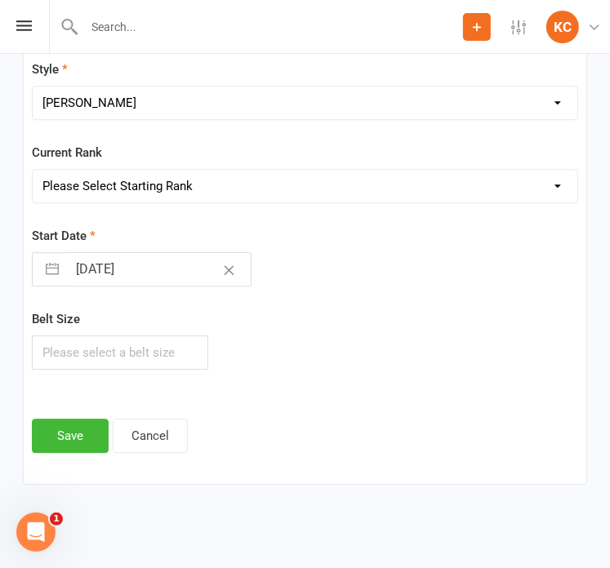
click at [113, 191] on select "Please Select Starting Rank White White belt 1 stripe White 2nd Stripe White 3r…" at bounding box center [305, 186] width 544 height 33
select select "3380"
click at [33, 170] on select "Please Select Starting Rank White White belt 1 stripe White 2nd Stripe White 3r…" at bounding box center [305, 186] width 544 height 33
select select "8"
select select "2025"
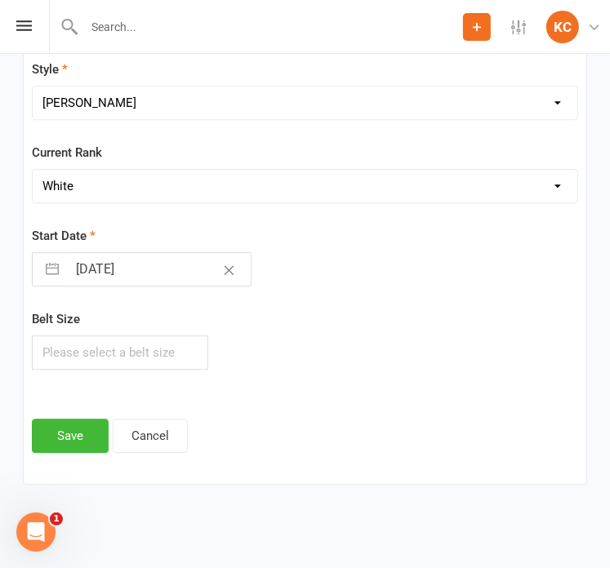
select select "9"
select select "2025"
select select "10"
select select "2025"
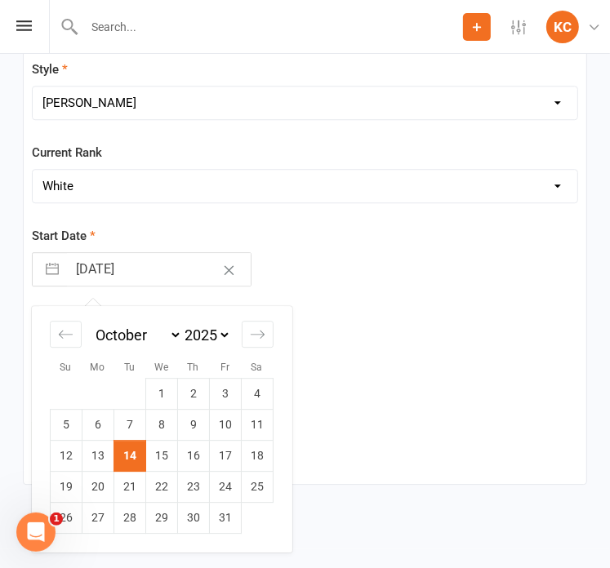
click at [92, 269] on input "[DATE]" at bounding box center [159, 269] width 184 height 33
click at [157, 394] on td "1" at bounding box center [162, 394] width 32 height 31
type input "[DATE]"
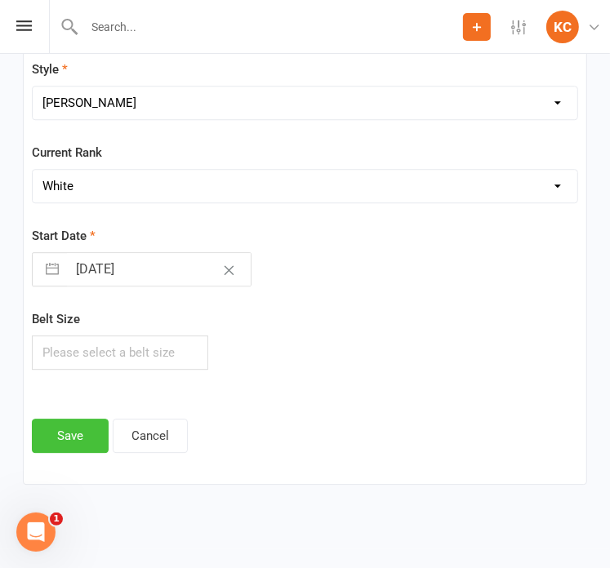
click at [62, 428] on button "Save" at bounding box center [70, 436] width 77 height 34
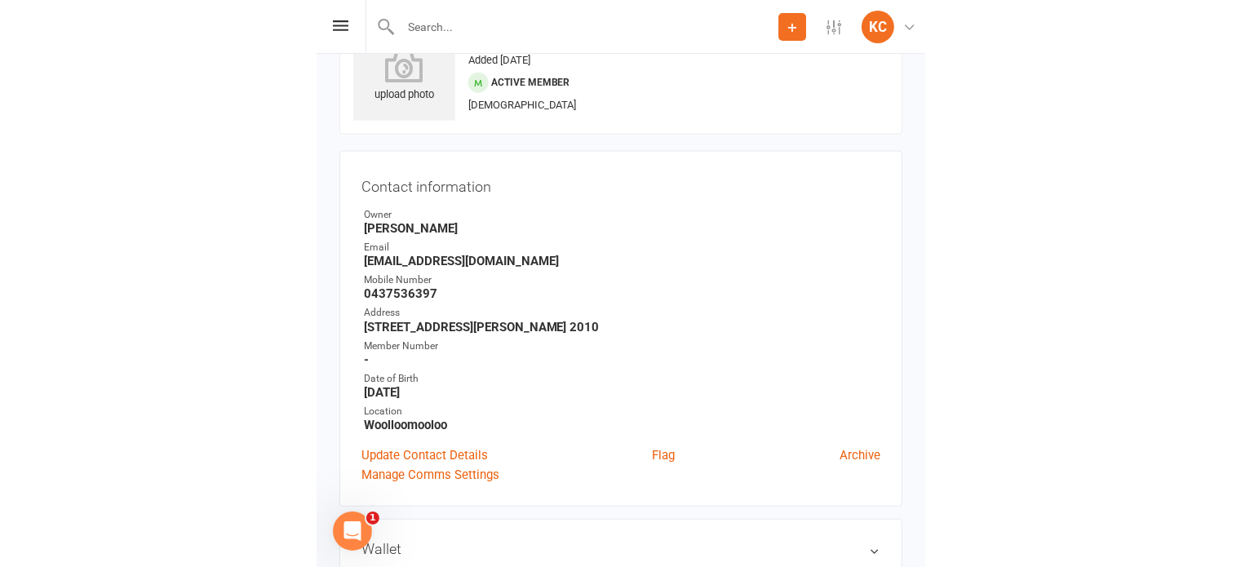
scroll to position [70, 0]
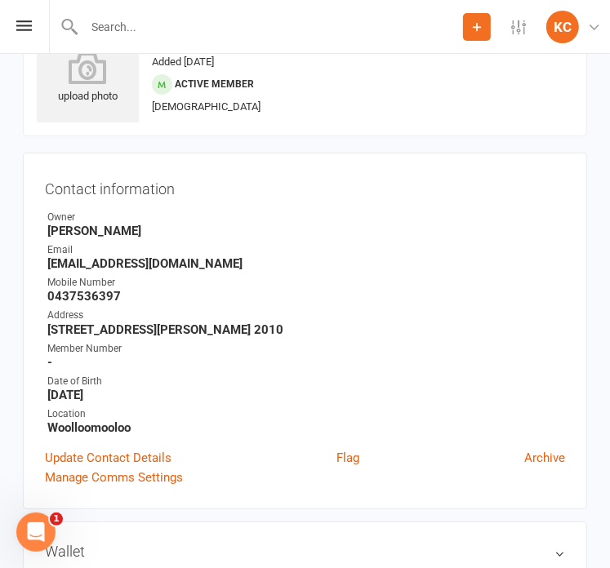
click at [161, 259] on strong "[EMAIL_ADDRESS][DOMAIN_NAME]" at bounding box center [305, 263] width 517 height 15
copy render-form-field "[EMAIL_ADDRESS][DOMAIN_NAME]"
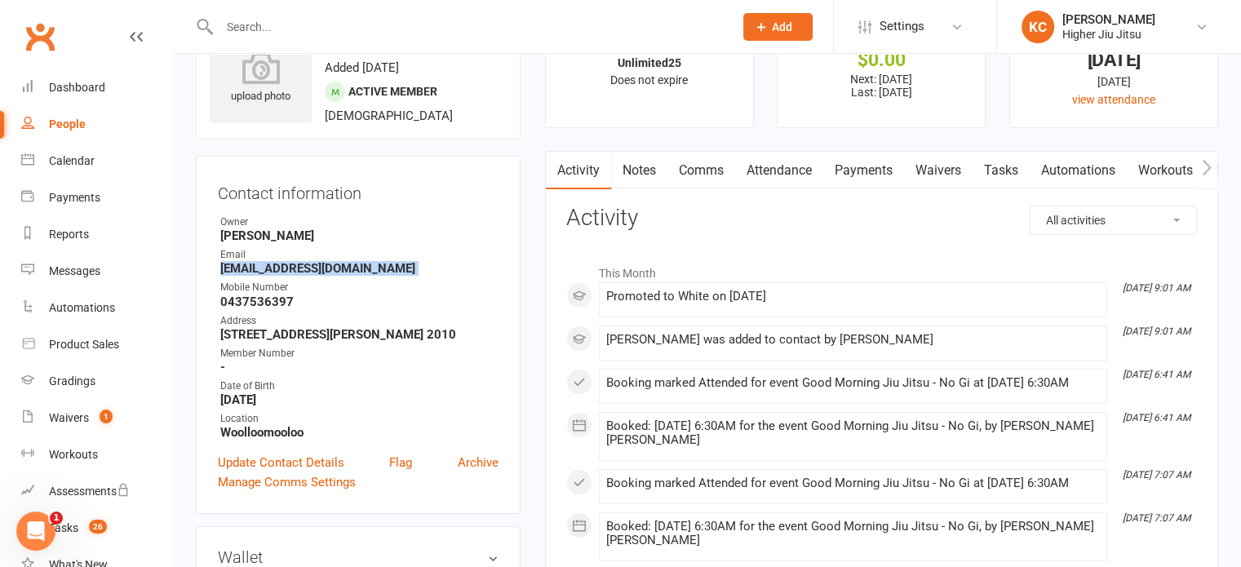
scroll to position [0, 0]
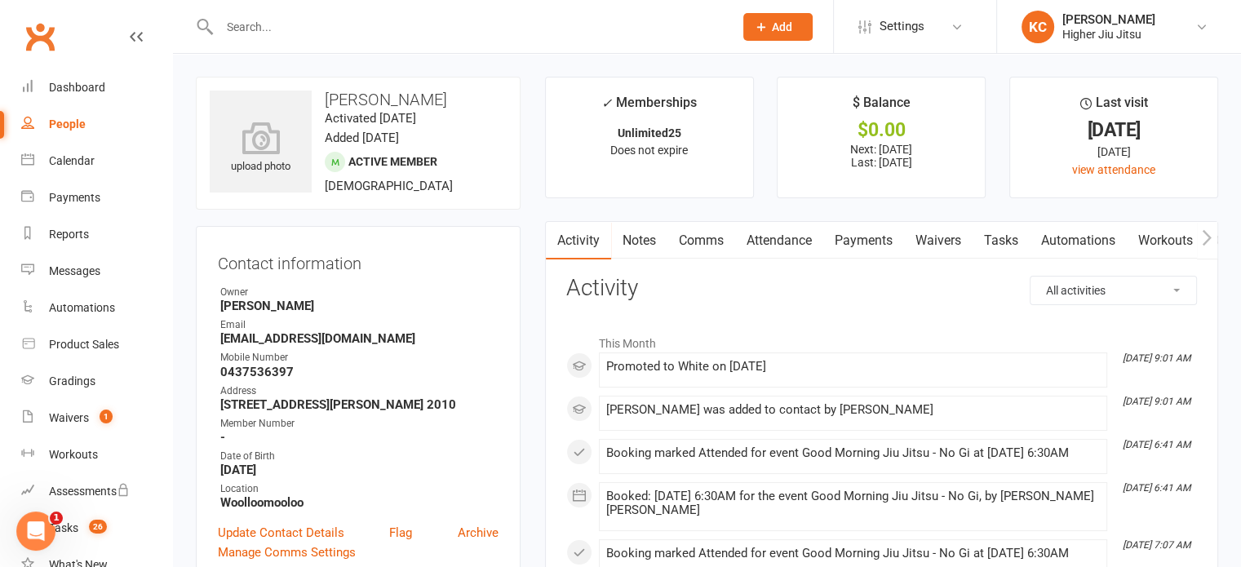
click at [486, 33] on input "text" at bounding box center [469, 27] width 508 height 23
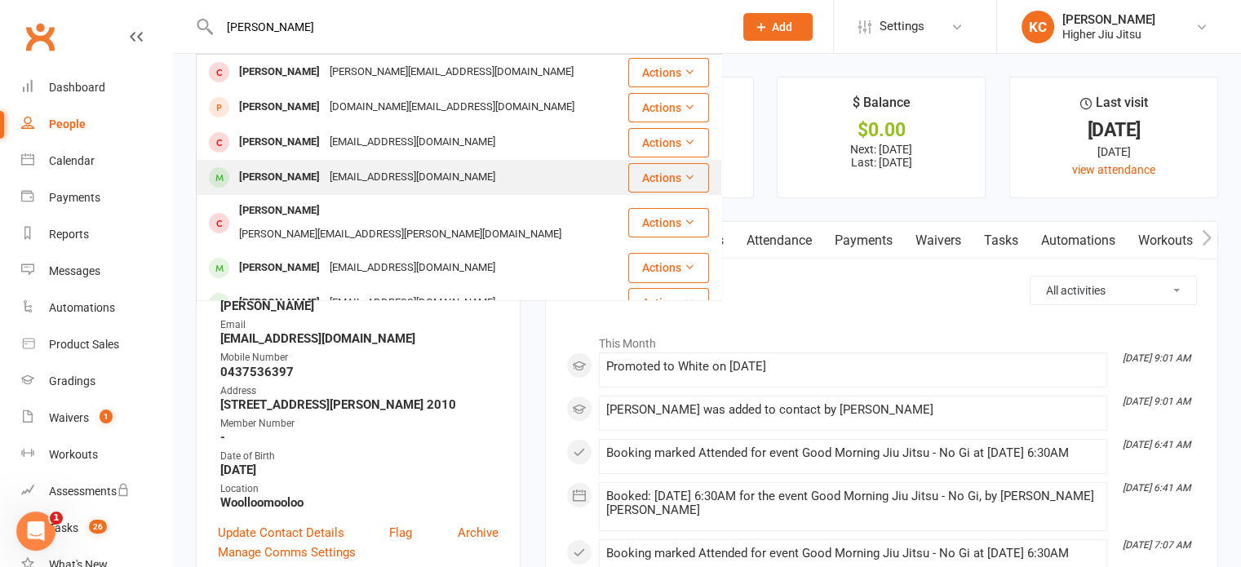
type input "[PERSON_NAME]"
click at [396, 291] on div "[EMAIL_ADDRESS][DOMAIN_NAME]" at bounding box center [412, 303] width 175 height 24
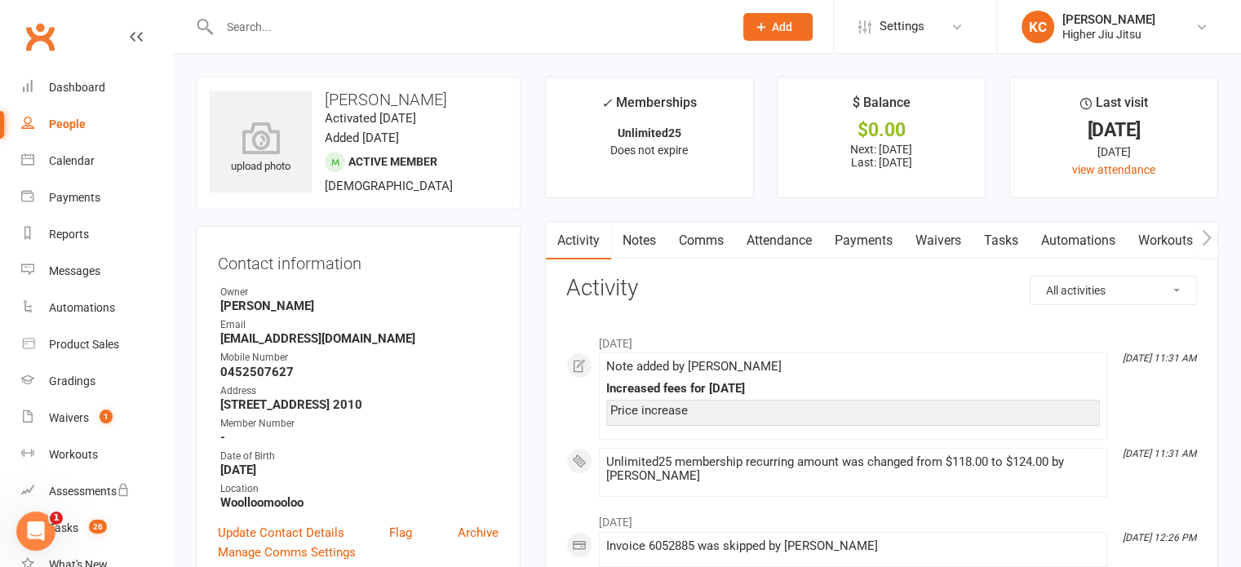
click at [392, 21] on input "text" at bounding box center [469, 27] width 508 height 23
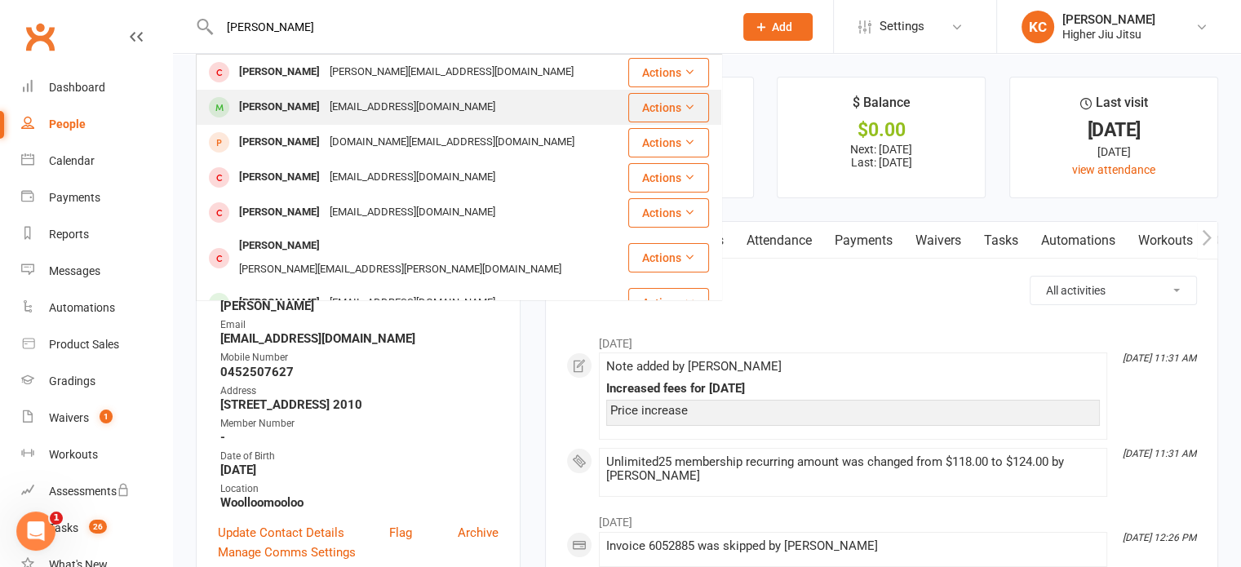
type input "[PERSON_NAME]"
click at [394, 100] on div "[EMAIL_ADDRESS][DOMAIN_NAME]" at bounding box center [412, 107] width 175 height 24
